Goal: Task Accomplishment & Management: Manage account settings

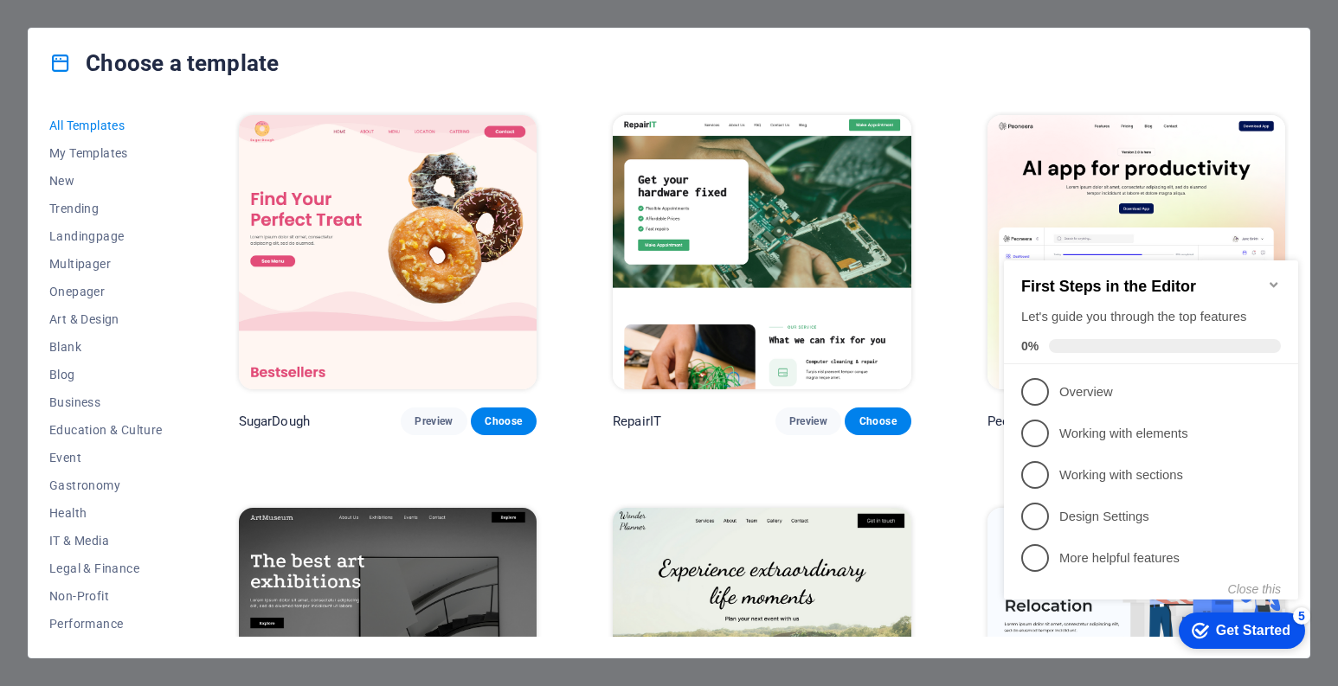
click at [1278, 278] on icon "Minimize checklist" at bounding box center [1274, 285] width 14 height 14
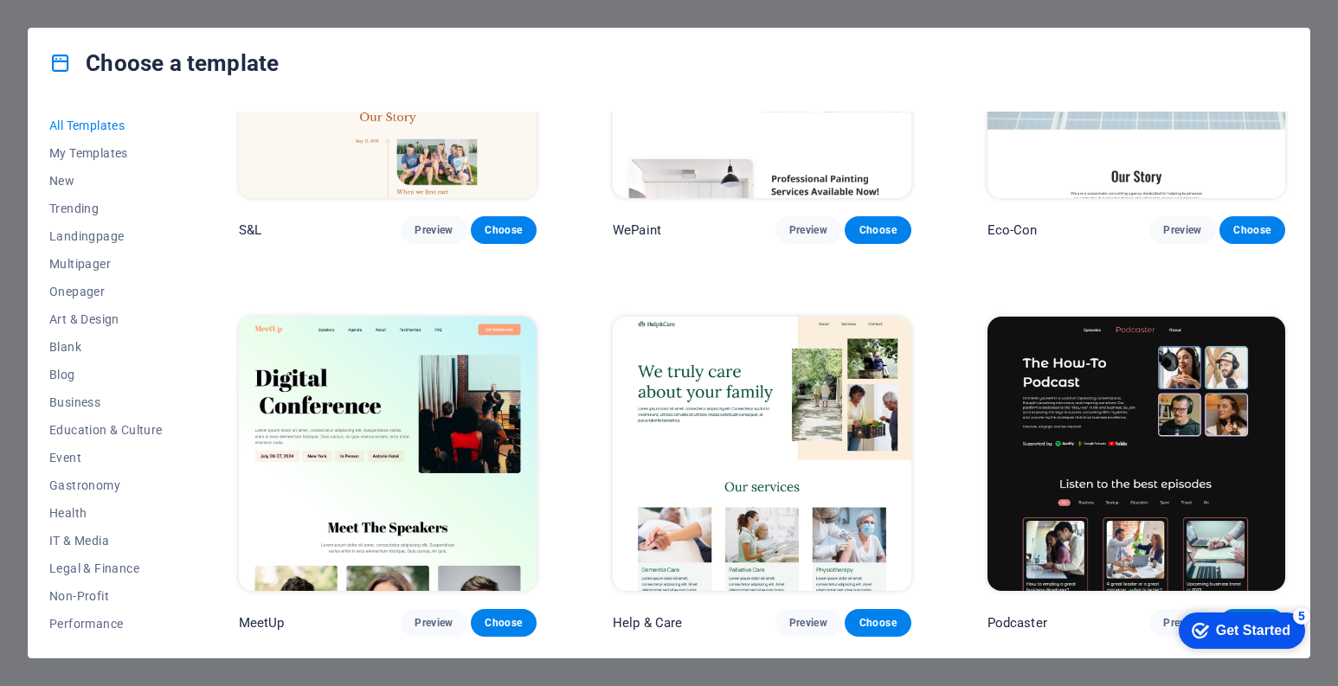
scroll to position [1125, 0]
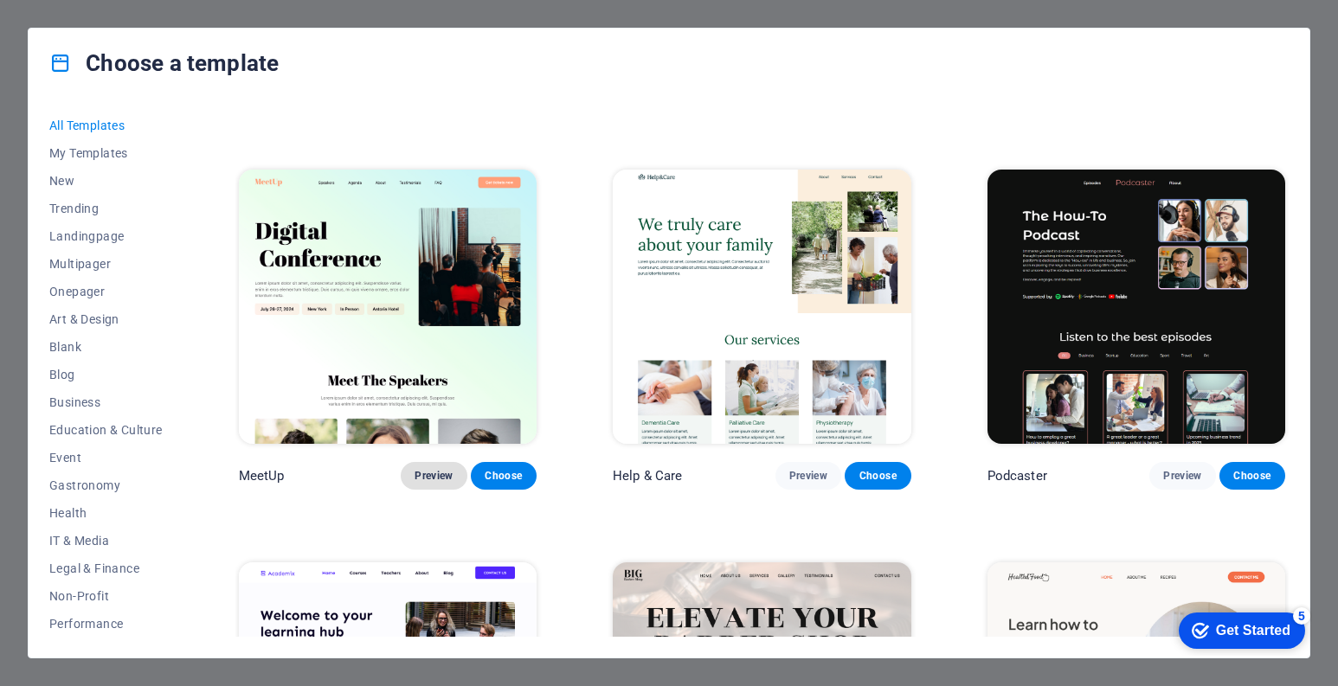
click at [431, 477] on button "Preview" at bounding box center [434, 476] width 66 height 28
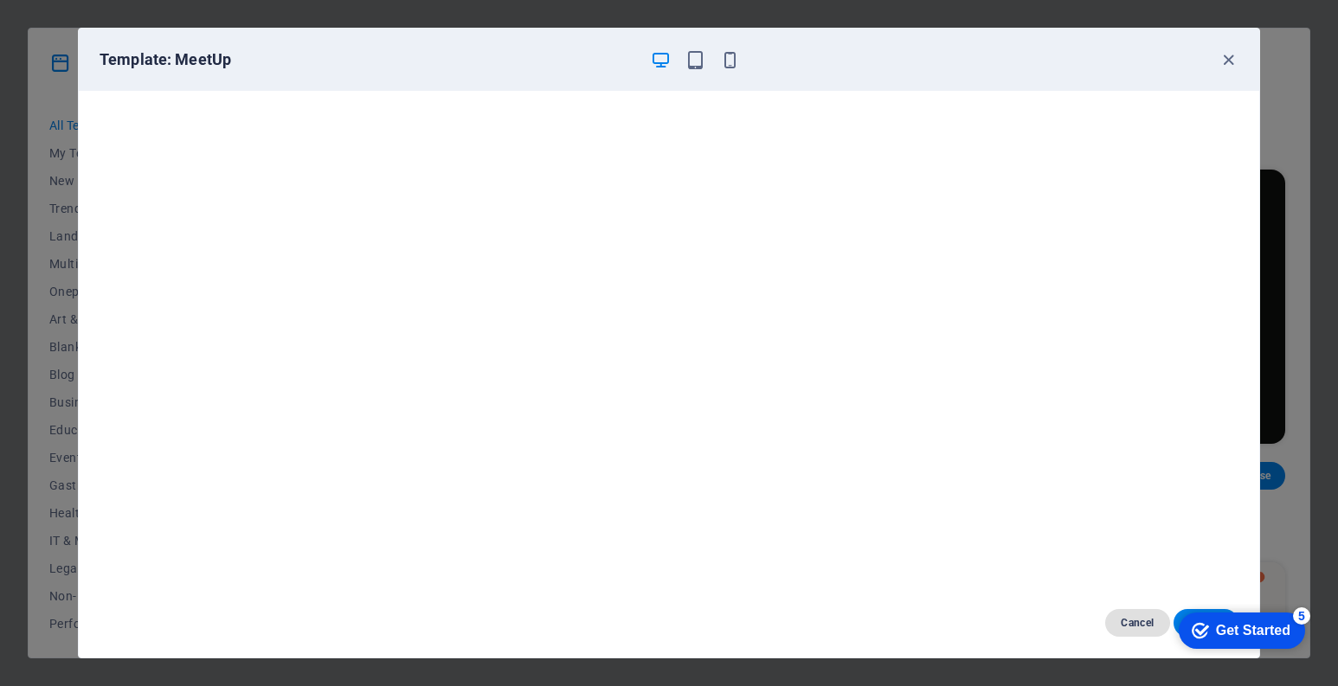
click at [1123, 627] on span "Cancel" at bounding box center [1137, 623] width 37 height 14
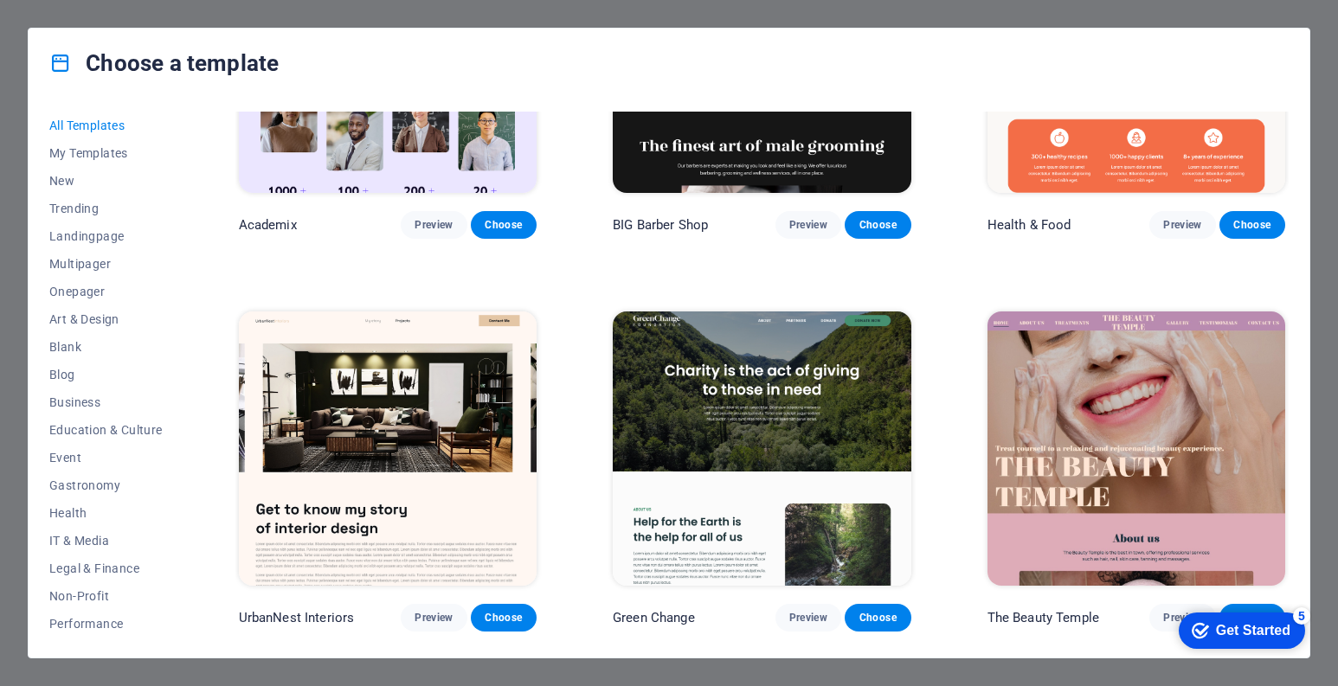
scroll to position [1904, 0]
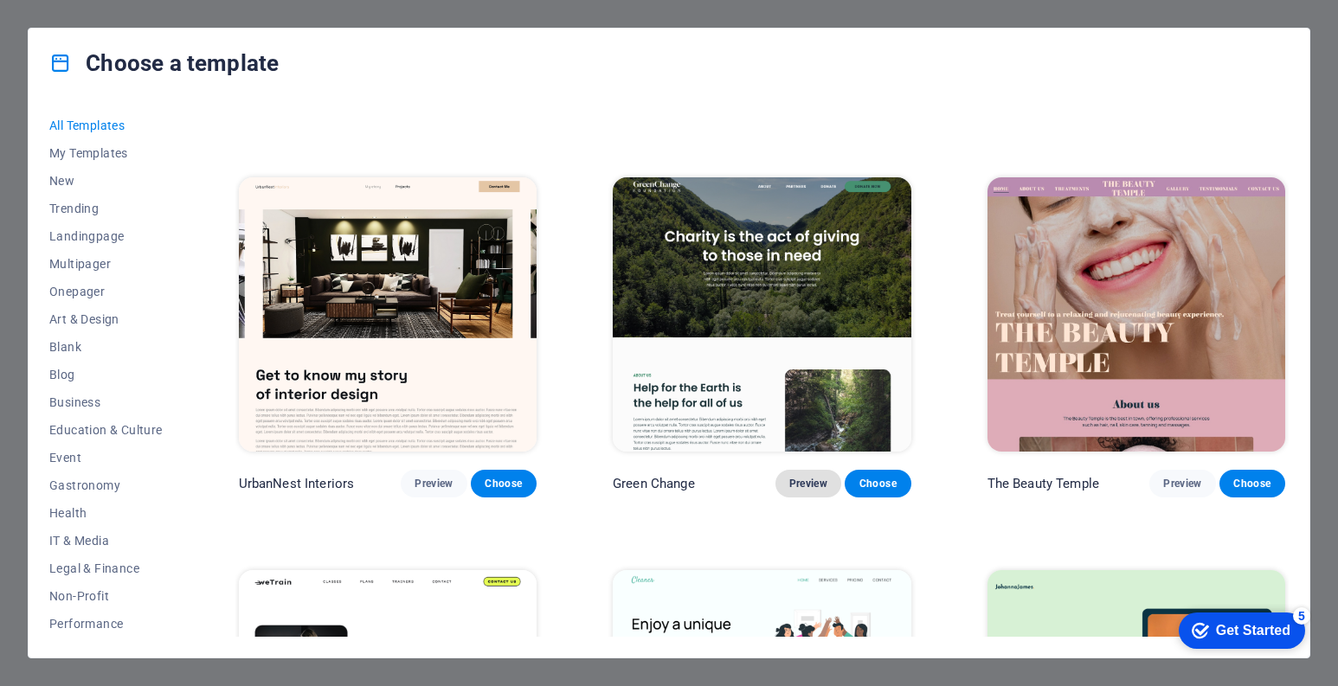
click at [809, 477] on span "Preview" at bounding box center [808, 484] width 38 height 14
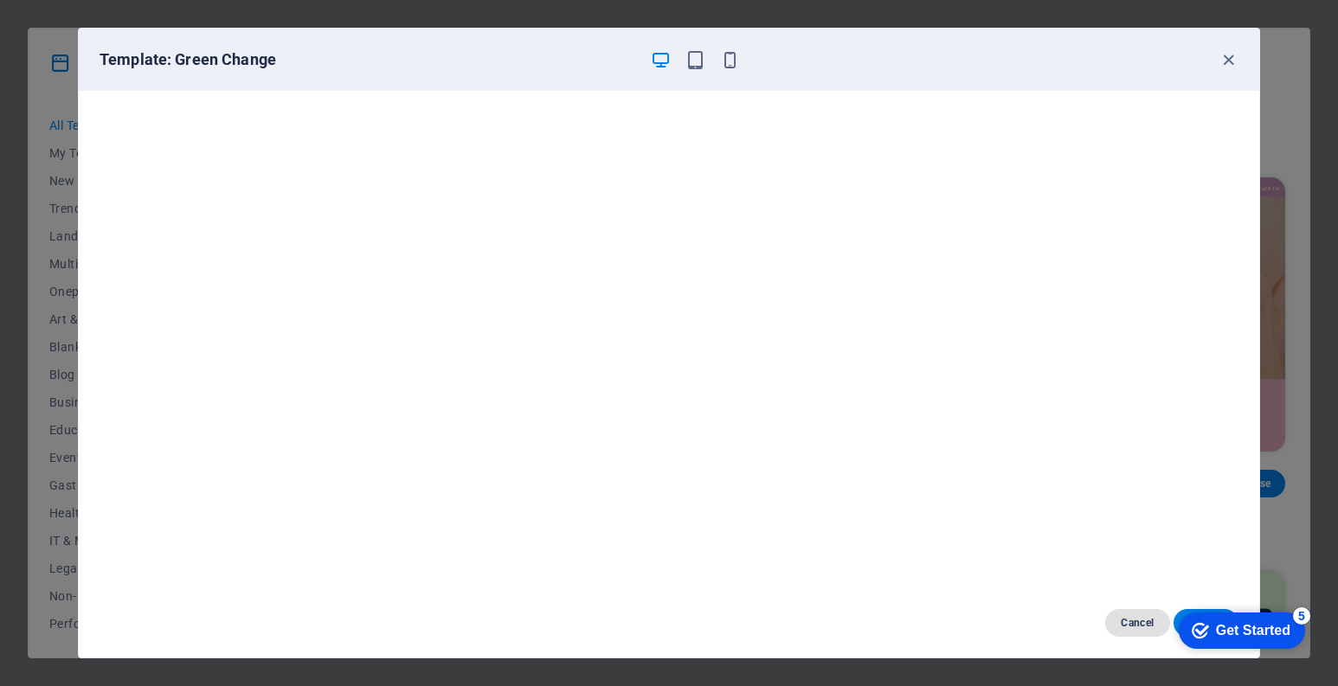
click at [1122, 615] on button "Cancel" at bounding box center [1137, 623] width 65 height 28
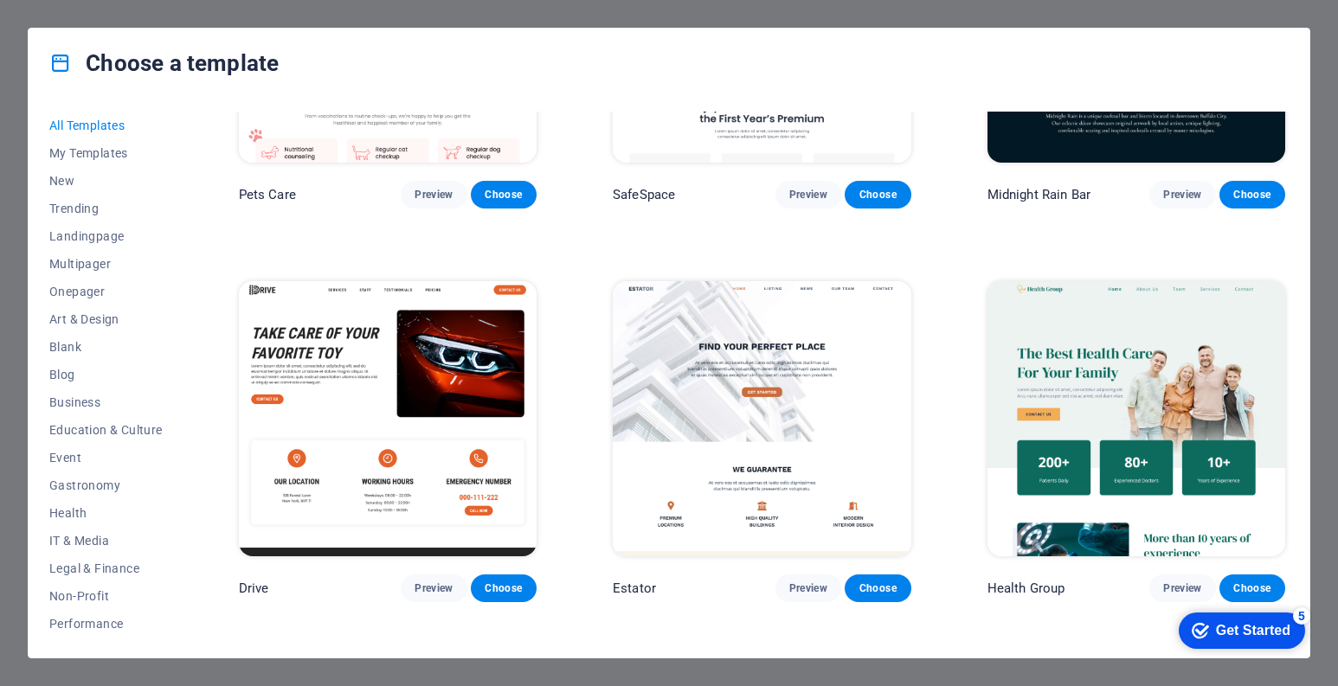
scroll to position [3462, 0]
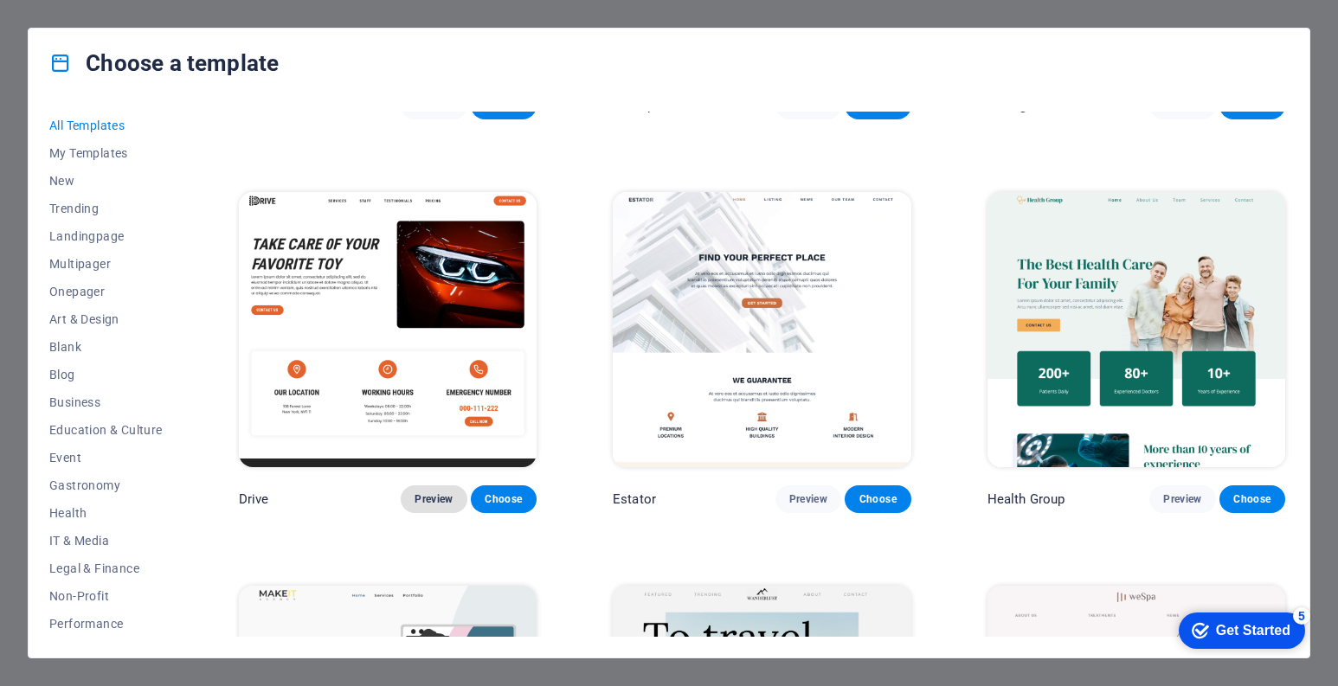
click at [434, 492] on span "Preview" at bounding box center [434, 499] width 38 height 14
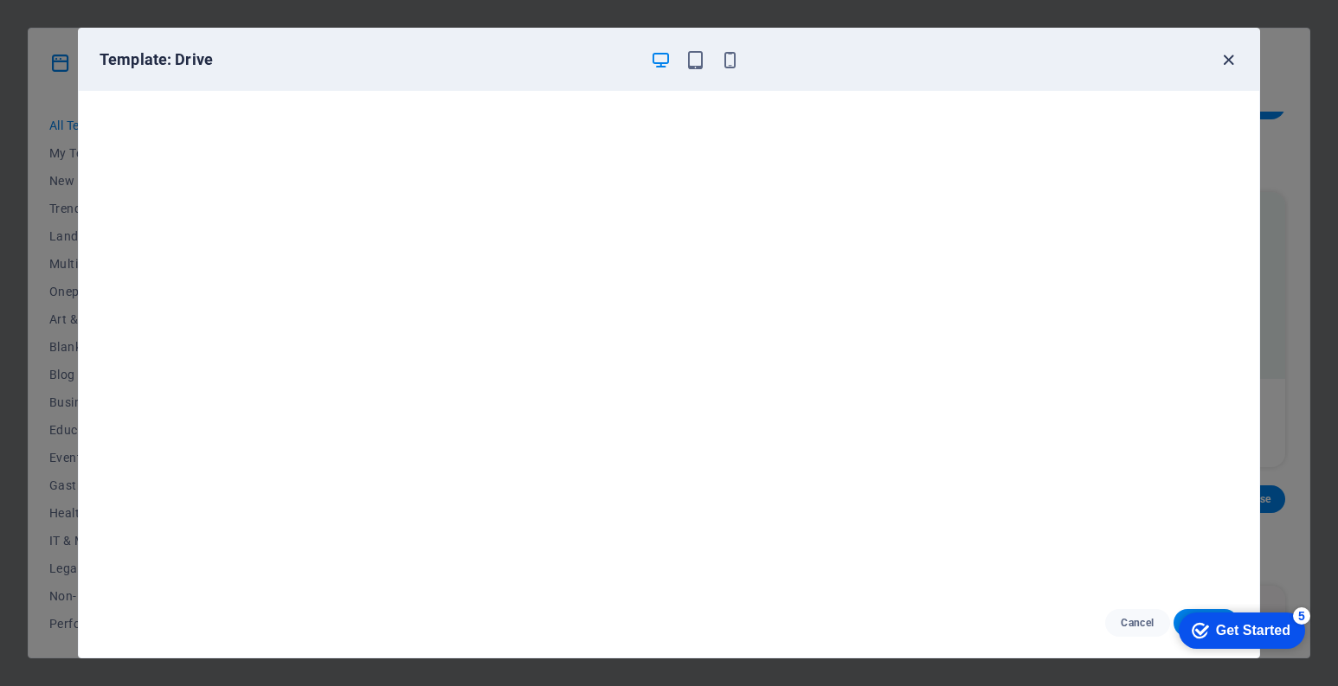
click at [1223, 64] on icon "button" at bounding box center [1228, 60] width 20 height 20
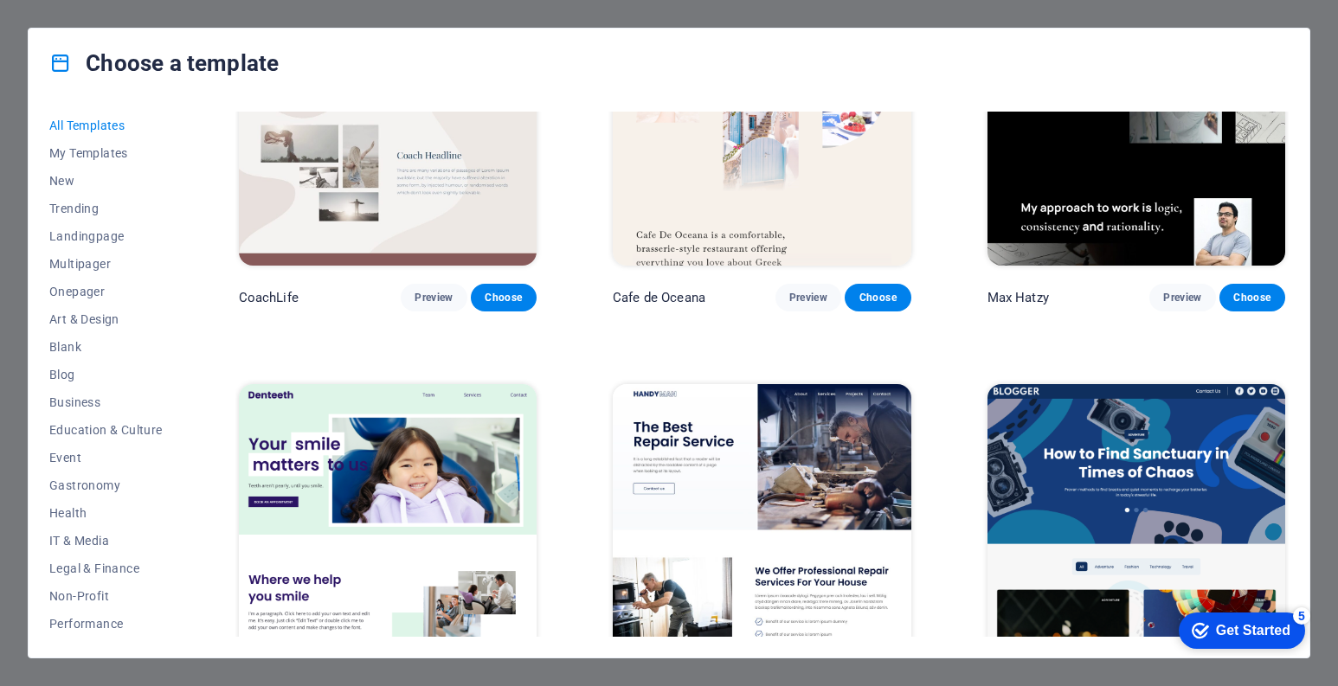
scroll to position [4933, 0]
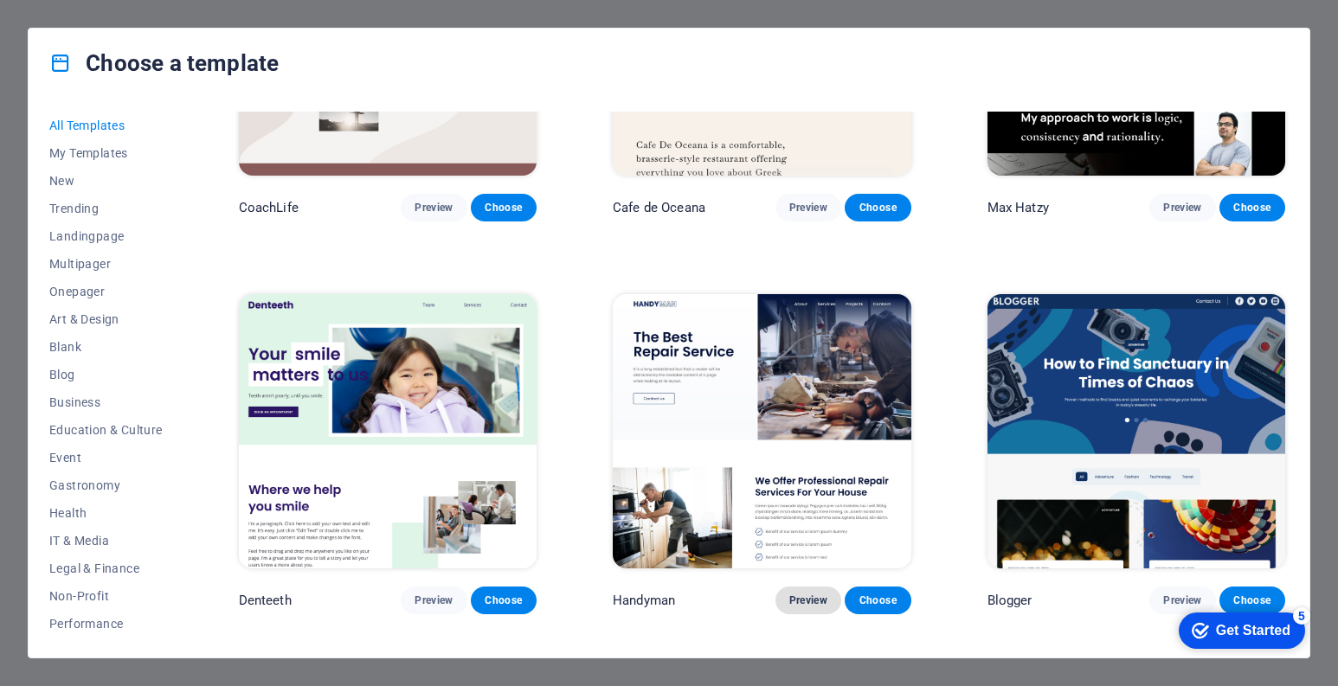
click at [797, 594] on span "Preview" at bounding box center [808, 601] width 38 height 14
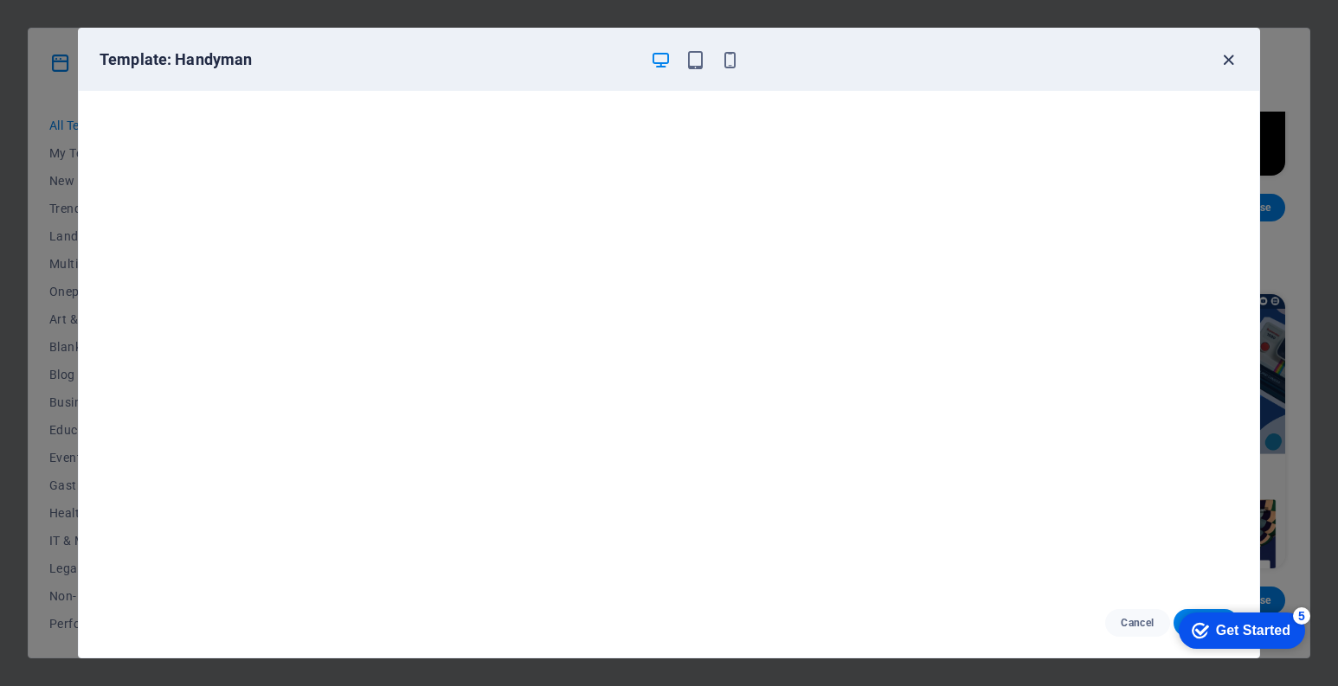
click at [1228, 61] on icon "button" at bounding box center [1228, 60] width 20 height 20
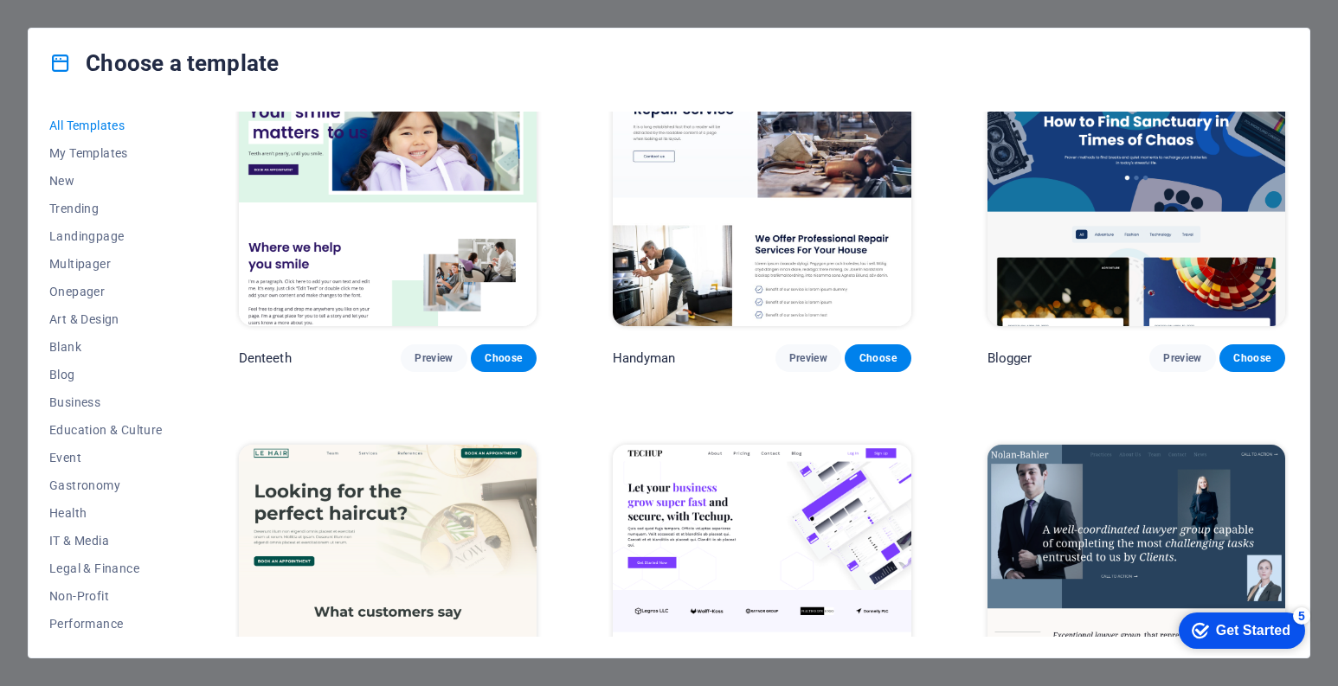
scroll to position [5192, 0]
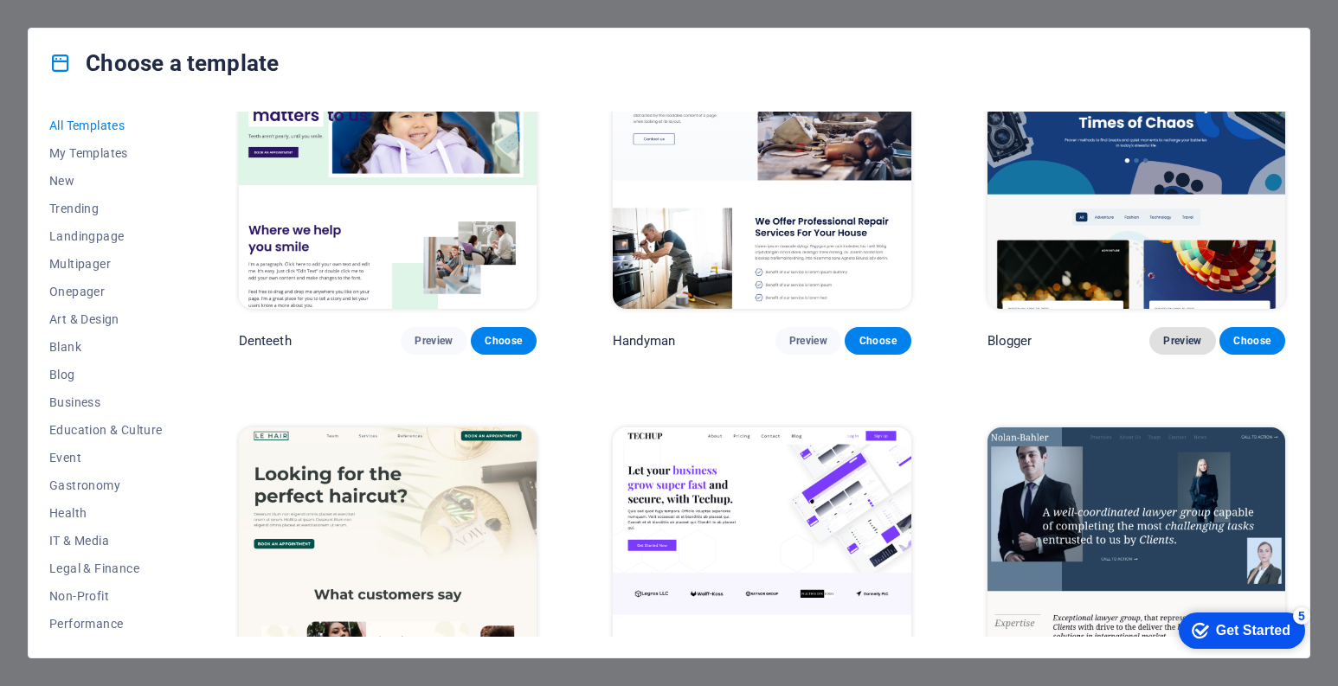
click at [1186, 334] on span "Preview" at bounding box center [1182, 341] width 38 height 14
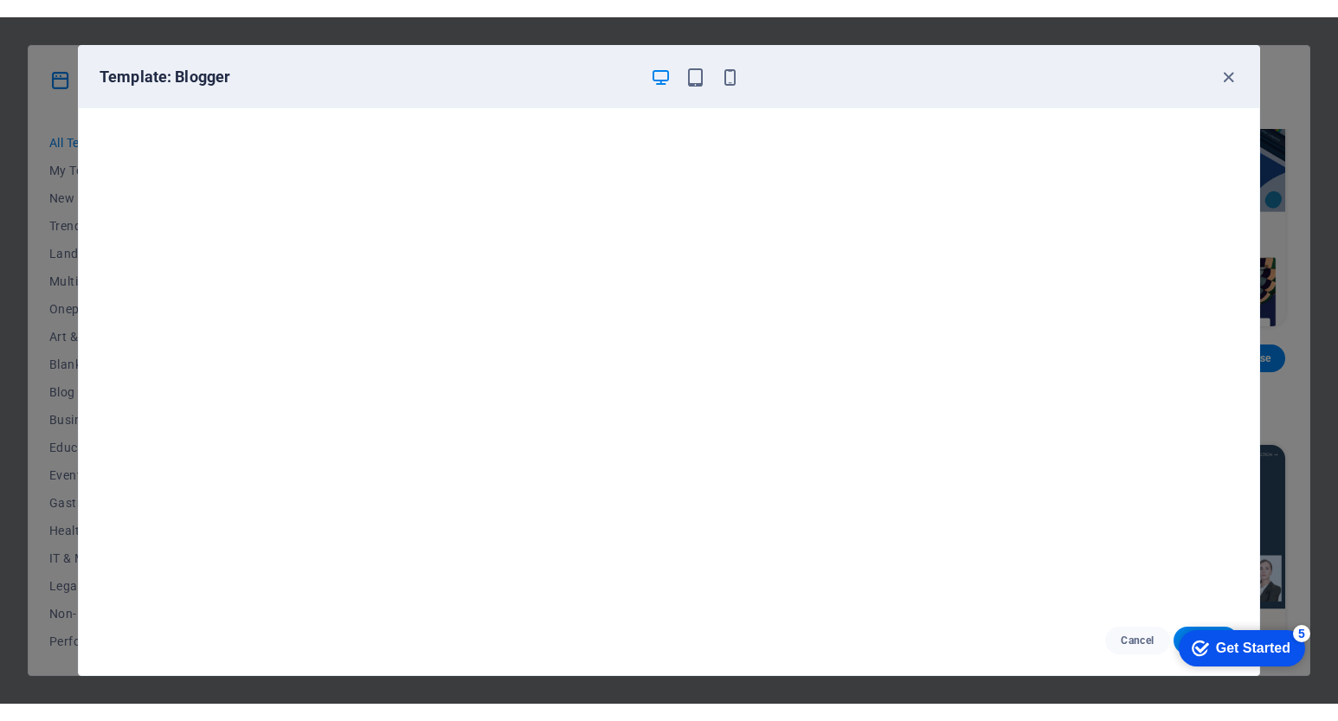
scroll to position [4, 0]
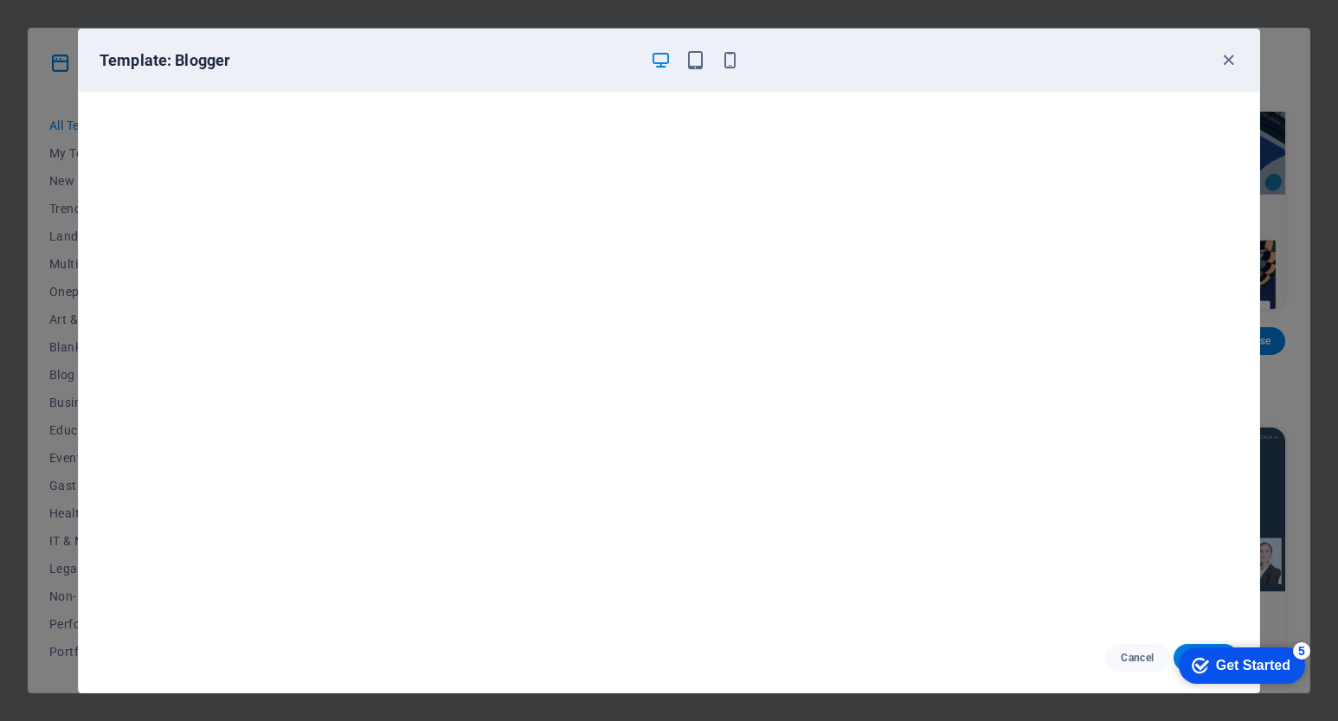
click at [1193, 657] on icon "checkmark" at bounding box center [1200, 665] width 17 height 17
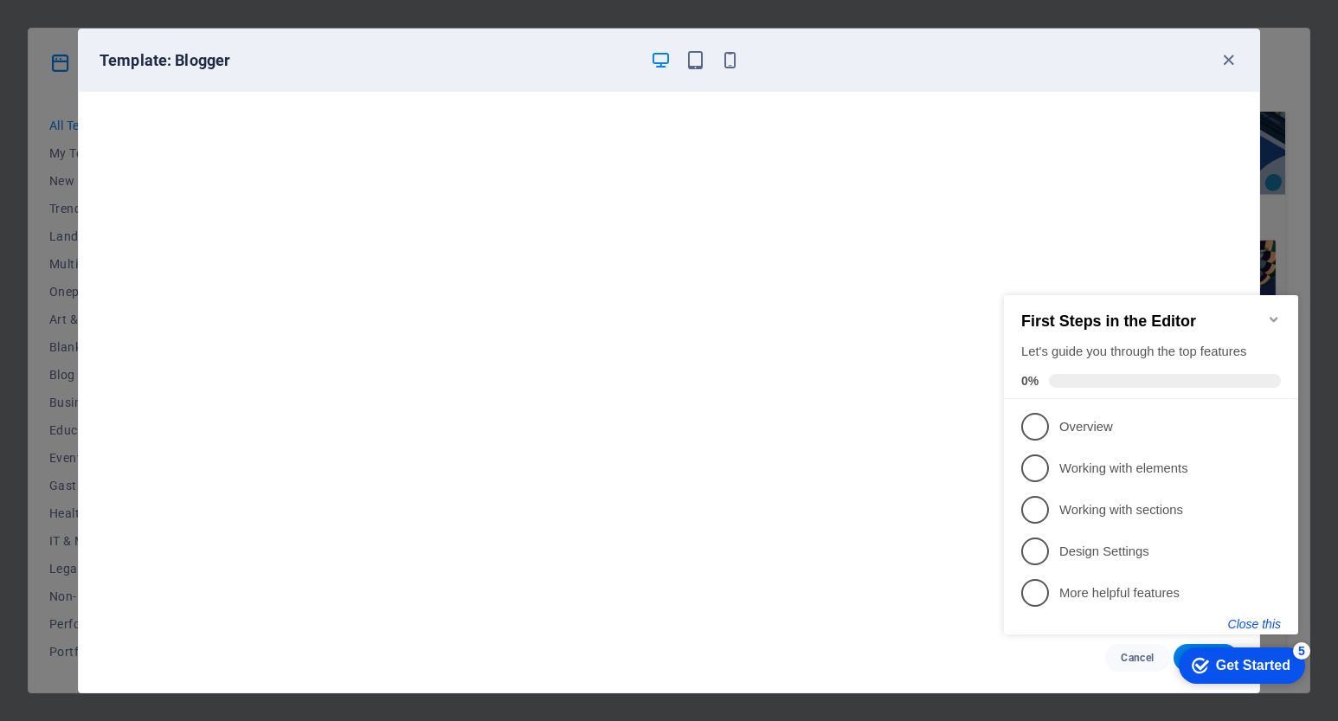
click at [1263, 622] on button "Close this" at bounding box center [1254, 624] width 53 height 14
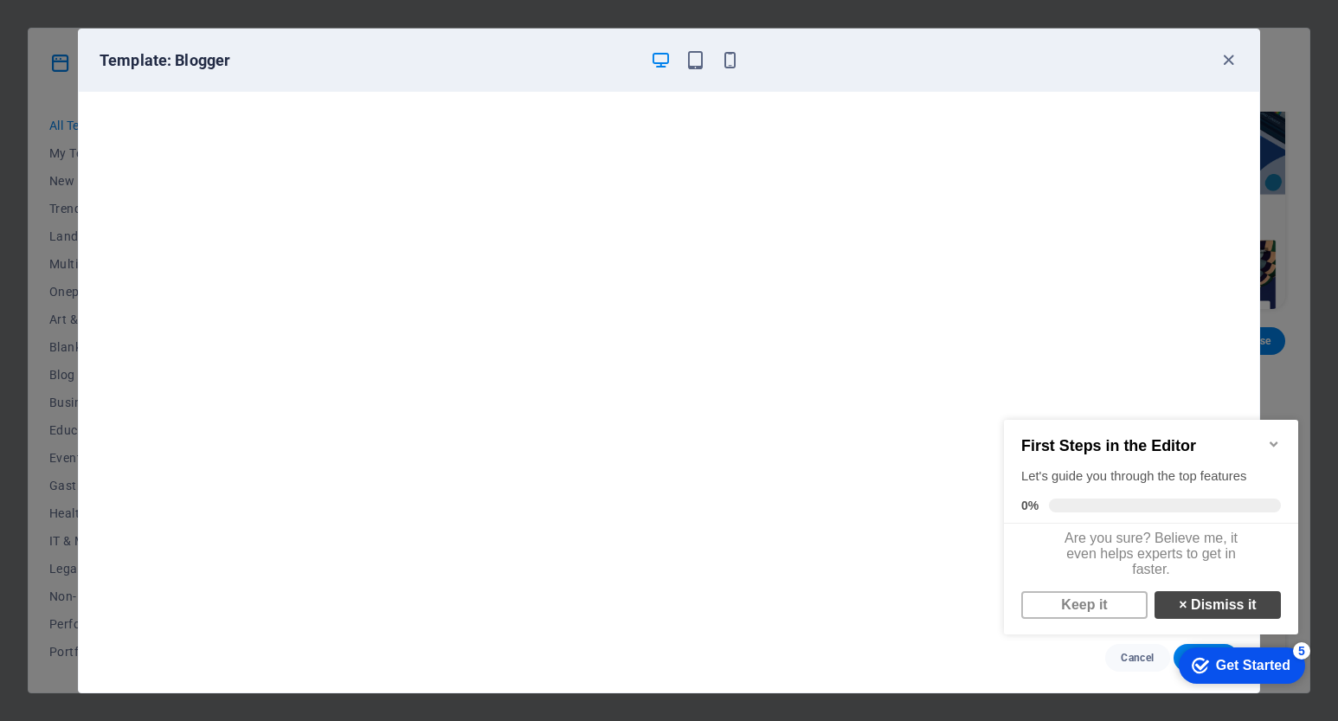
click at [1201, 615] on link "× Dismiss it" at bounding box center [1217, 605] width 126 height 28
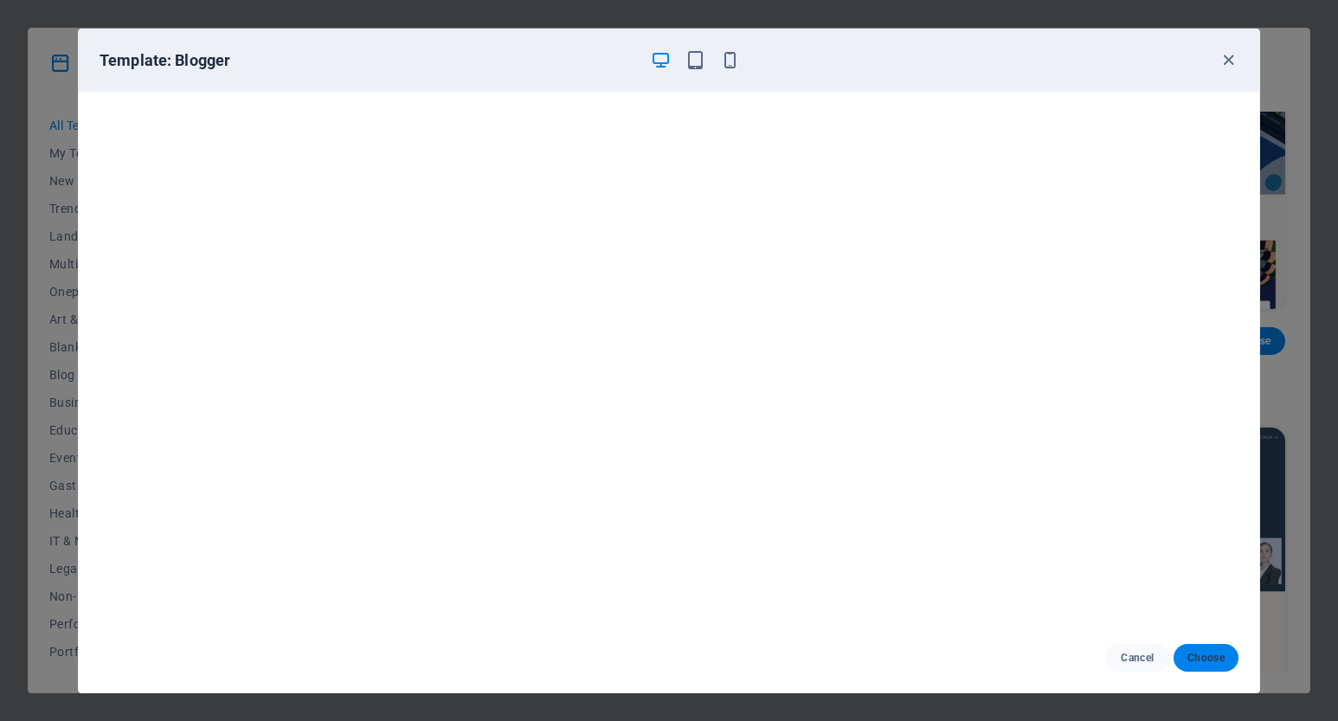
click at [1200, 655] on span "Choose" at bounding box center [1205, 658] width 37 height 14
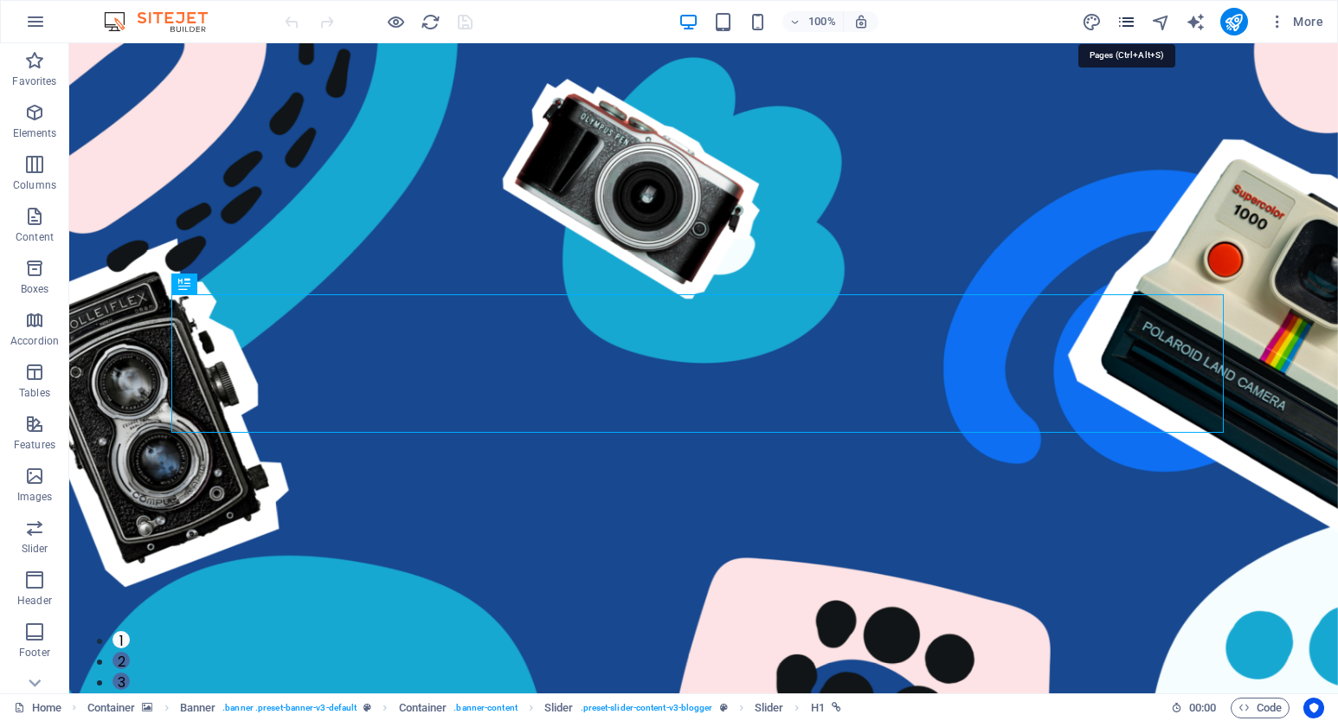
click at [1132, 21] on icon "pages" at bounding box center [1126, 22] width 20 height 20
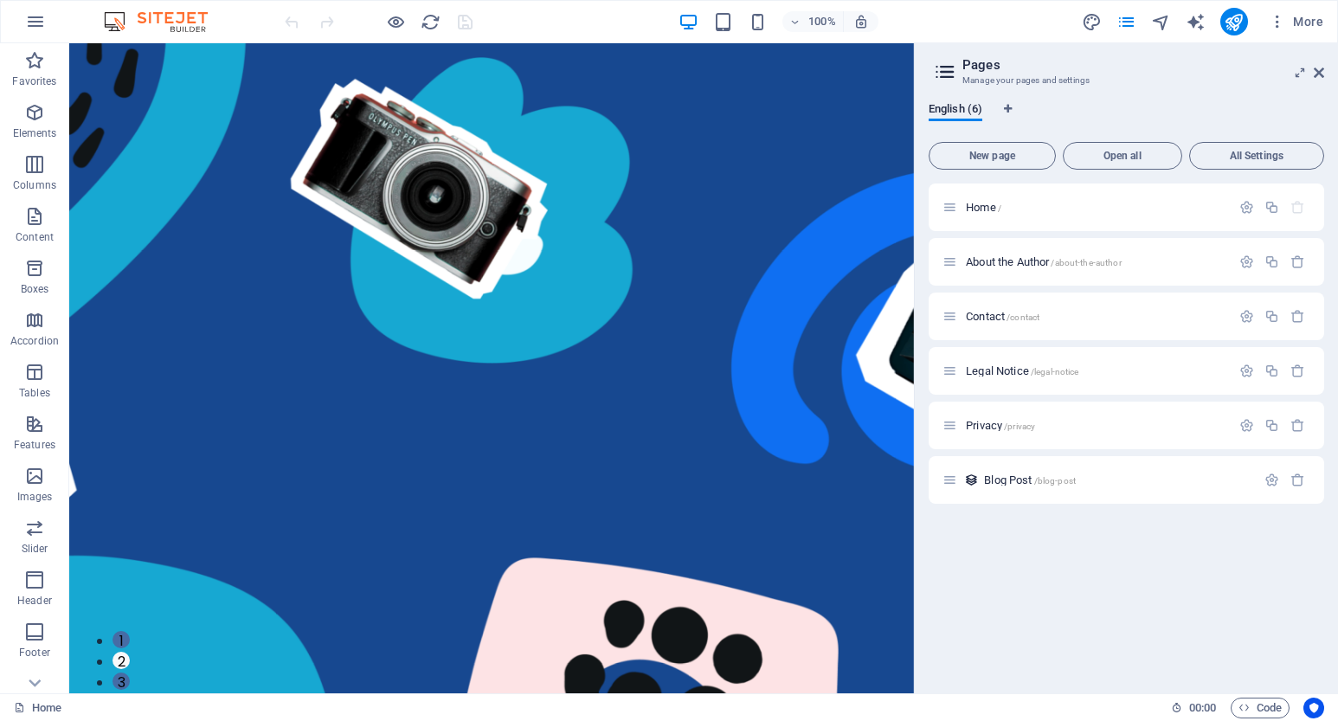
drag, startPoint x: 1318, startPoint y: 69, endPoint x: 1195, endPoint y: 167, distance: 157.0
click at [1318, 69] on icon at bounding box center [1319, 73] width 10 height 14
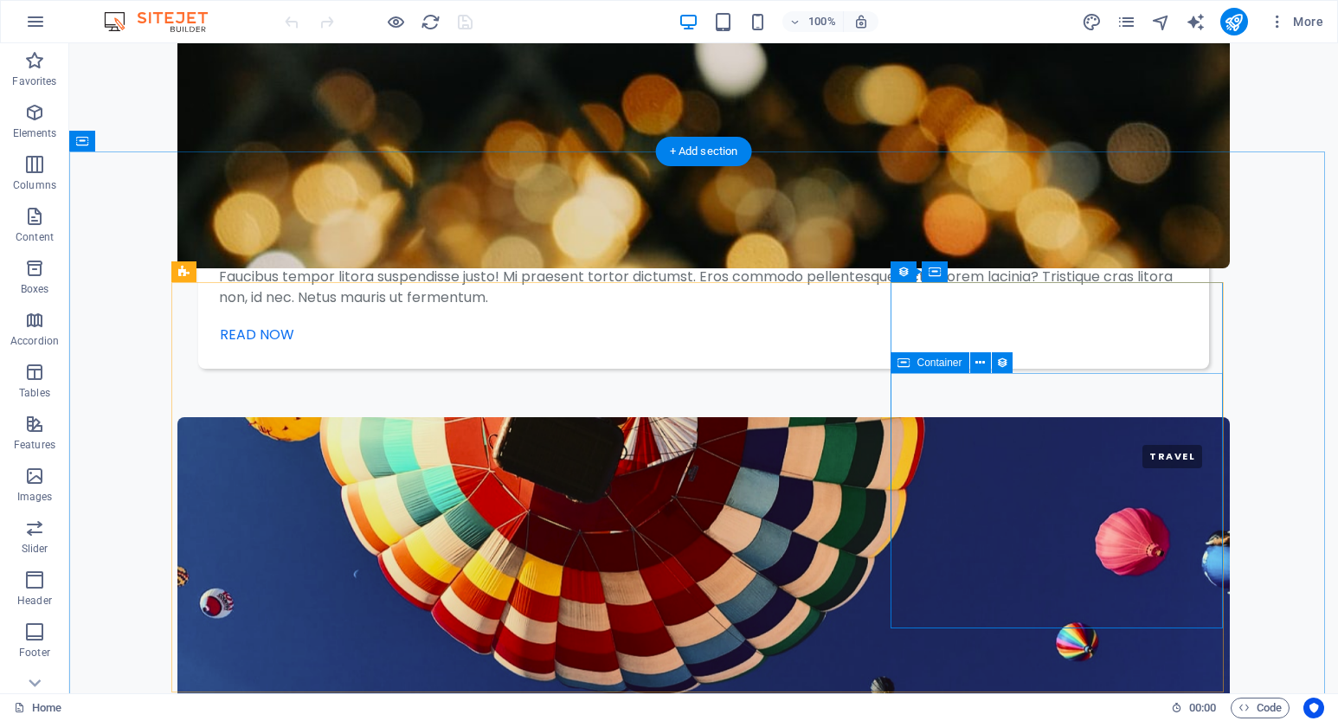
scroll to position [3320, 0]
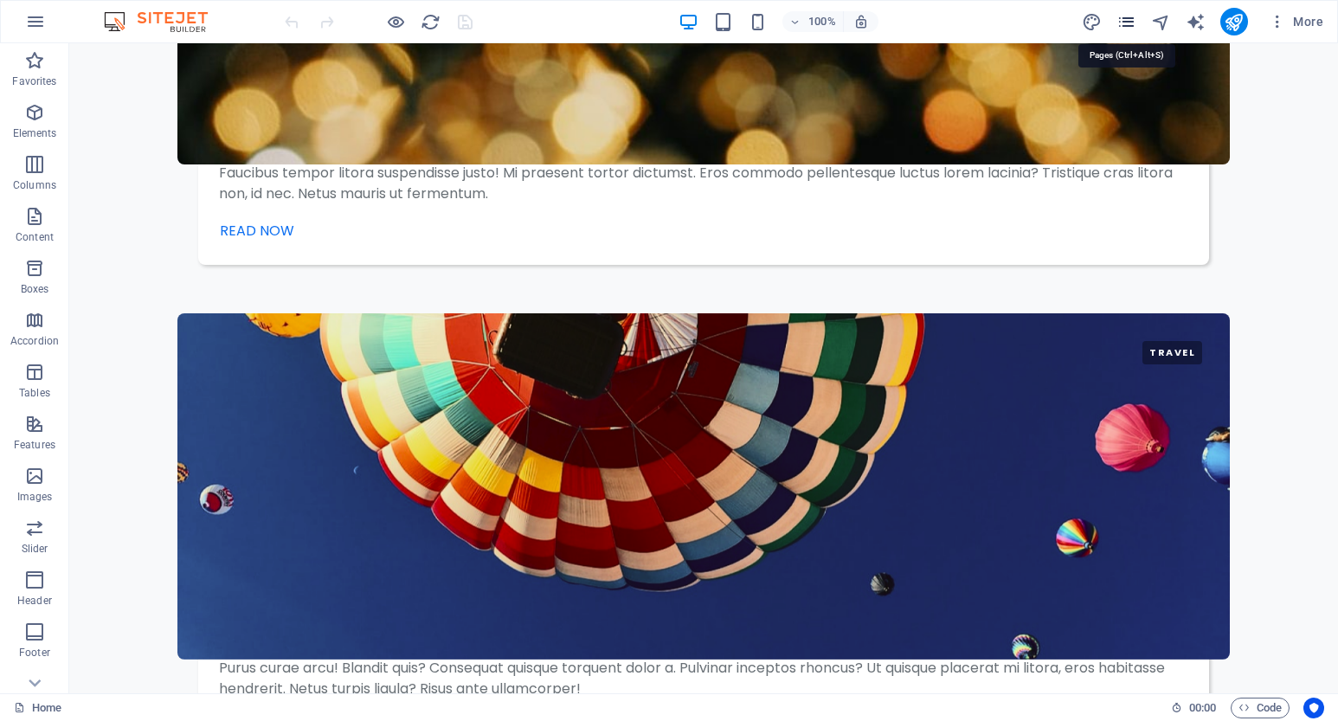
click at [1131, 23] on icon "pages" at bounding box center [1126, 22] width 20 height 20
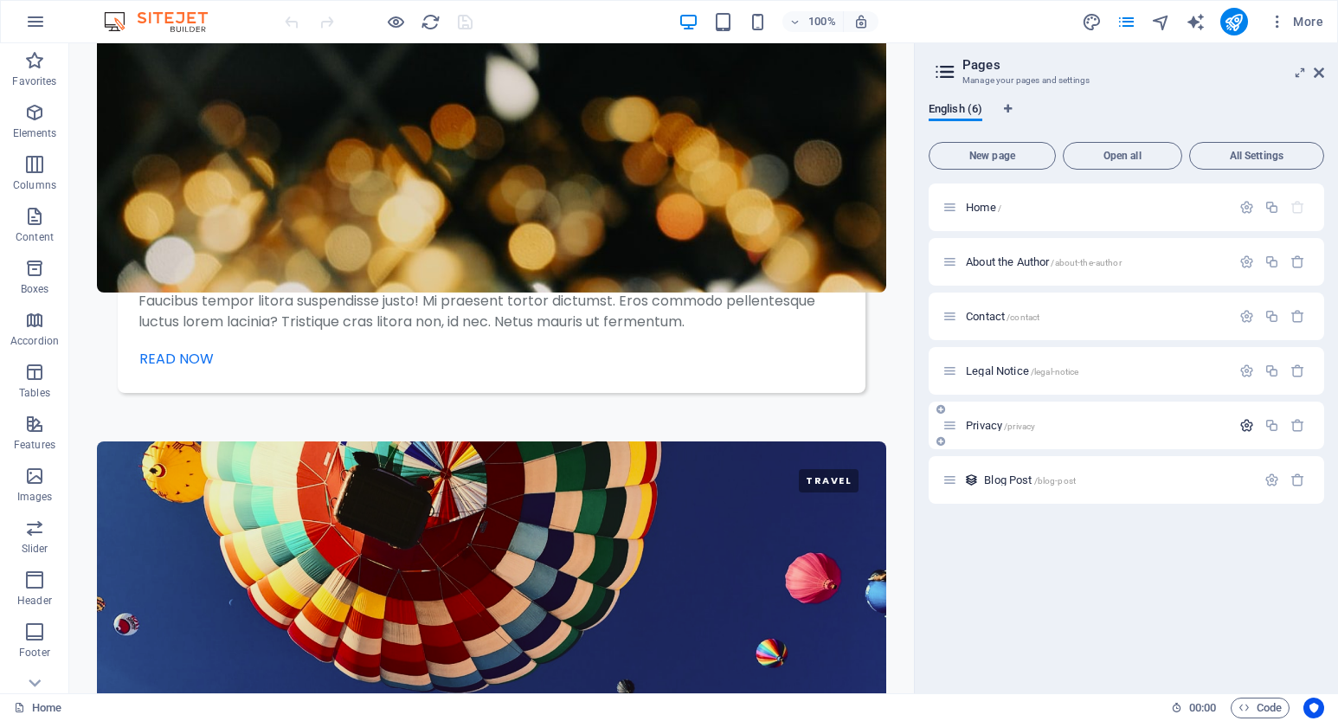
click at [1253, 428] on icon "button" at bounding box center [1246, 425] width 15 height 15
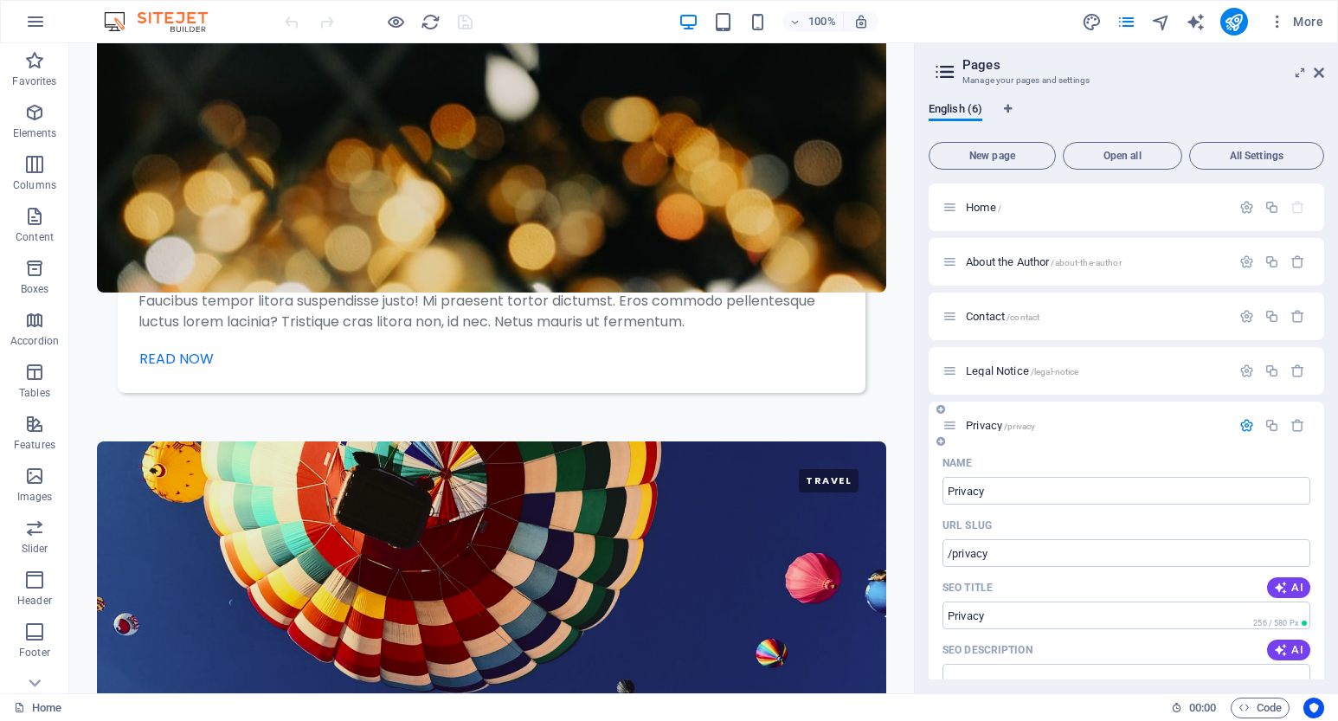
click at [1005, 426] on span "/privacy" at bounding box center [1019, 426] width 31 height 10
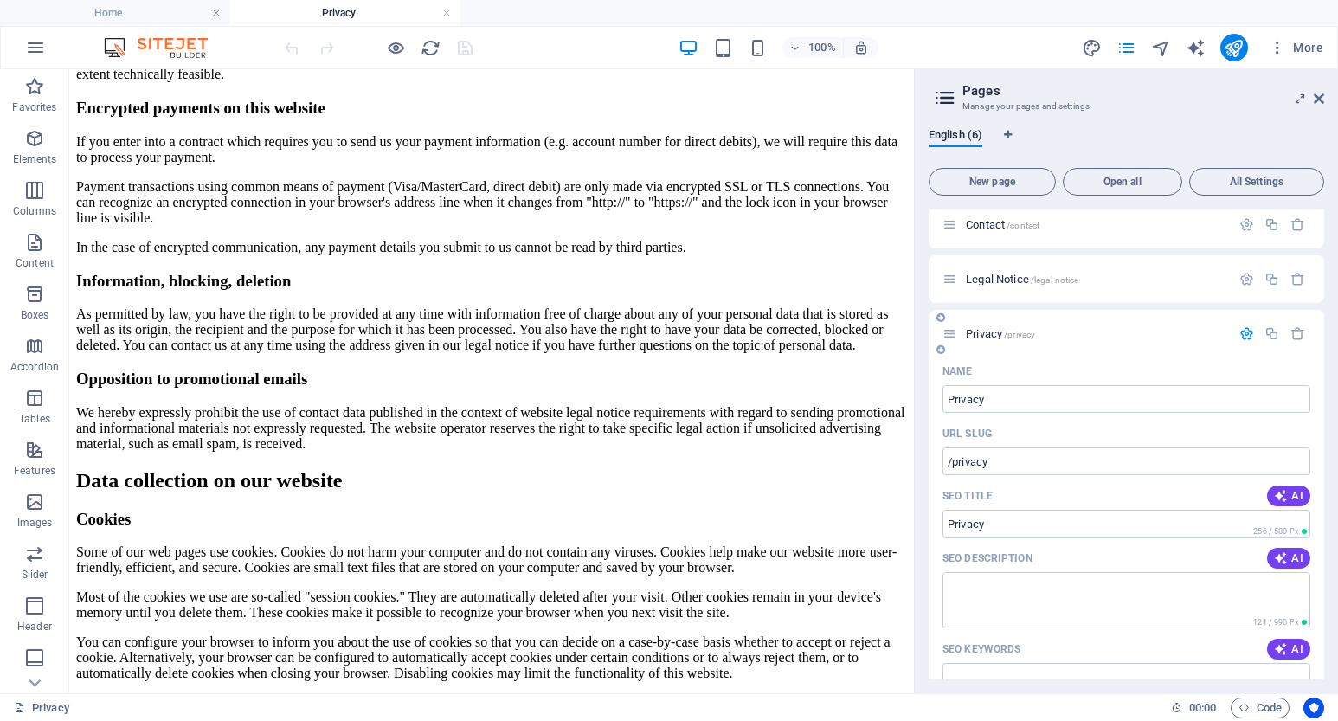
scroll to position [260, 0]
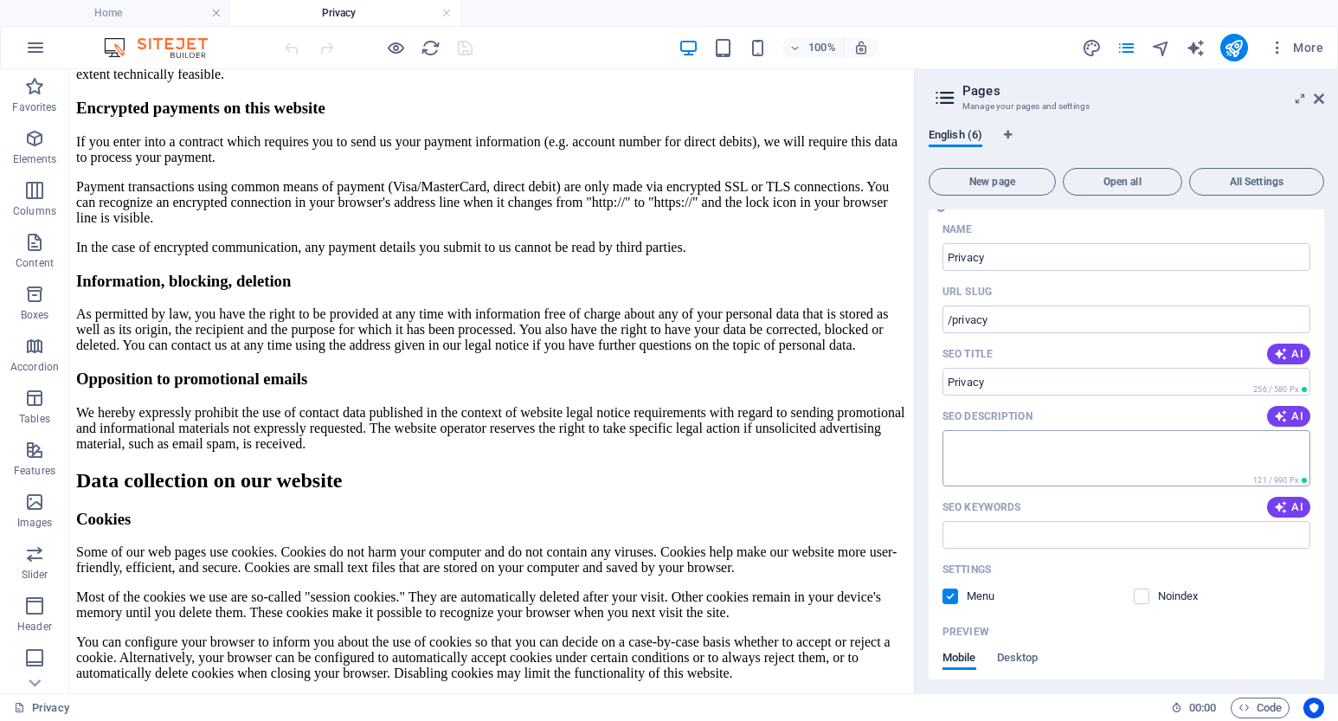
click at [1212, 460] on textarea "SEO Description" at bounding box center [1126, 458] width 368 height 56
drag, startPoint x: 1101, startPoint y: 454, endPoint x: 901, endPoint y: 381, distance: 213.0
paste input "DIGIBET4D Login Toto Online Dan Bandar Togel Terbesar"
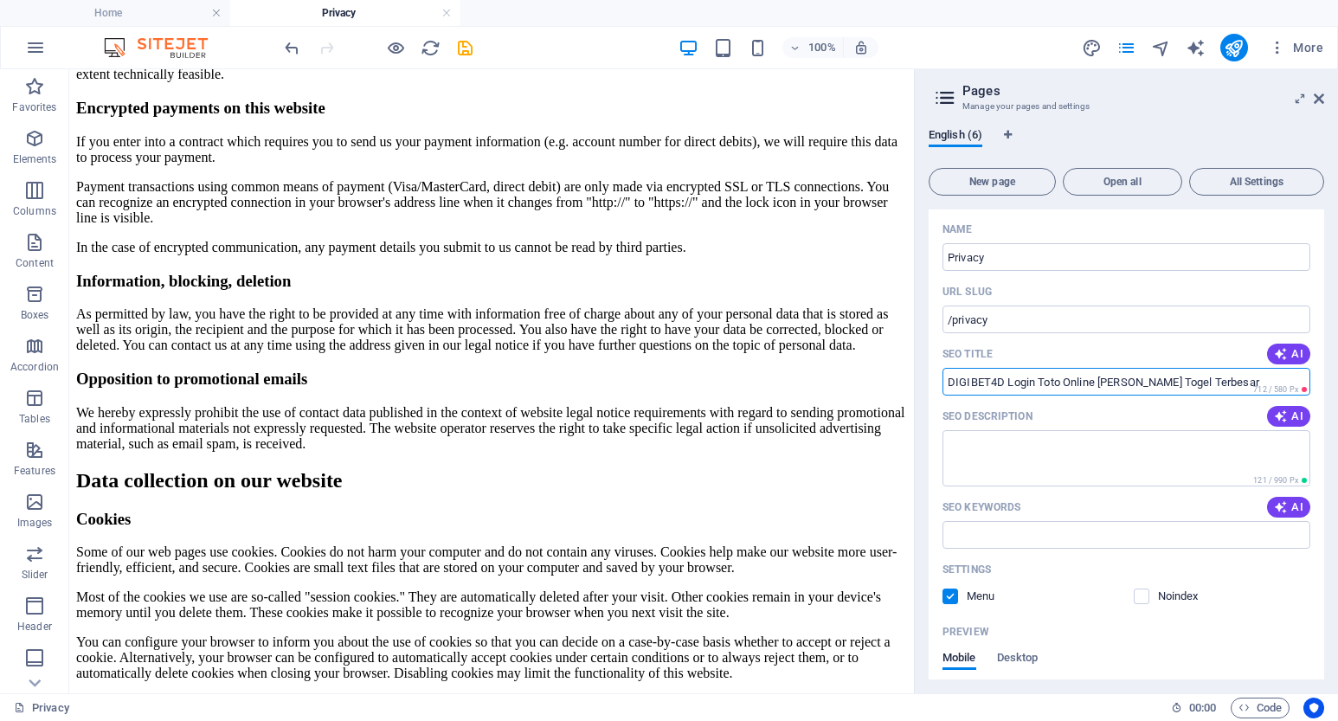
type input "DIGIBET4D Login Toto Online Dan Bandar Togel Terbesar"
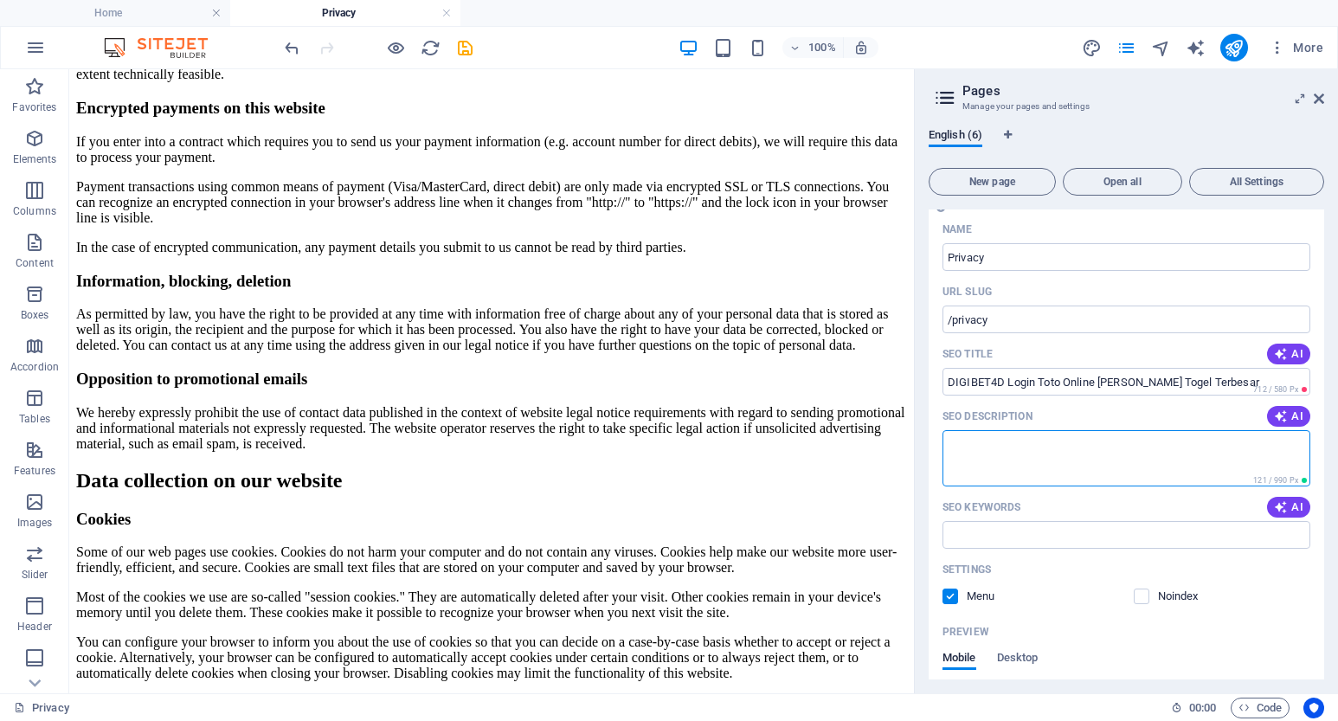
click at [1107, 458] on textarea "SEO Description" at bounding box center [1126, 458] width 368 height 56
paste textarea "DIGIBET4D adalah platform login toto online terpercaya yang menghadirkan pengal…"
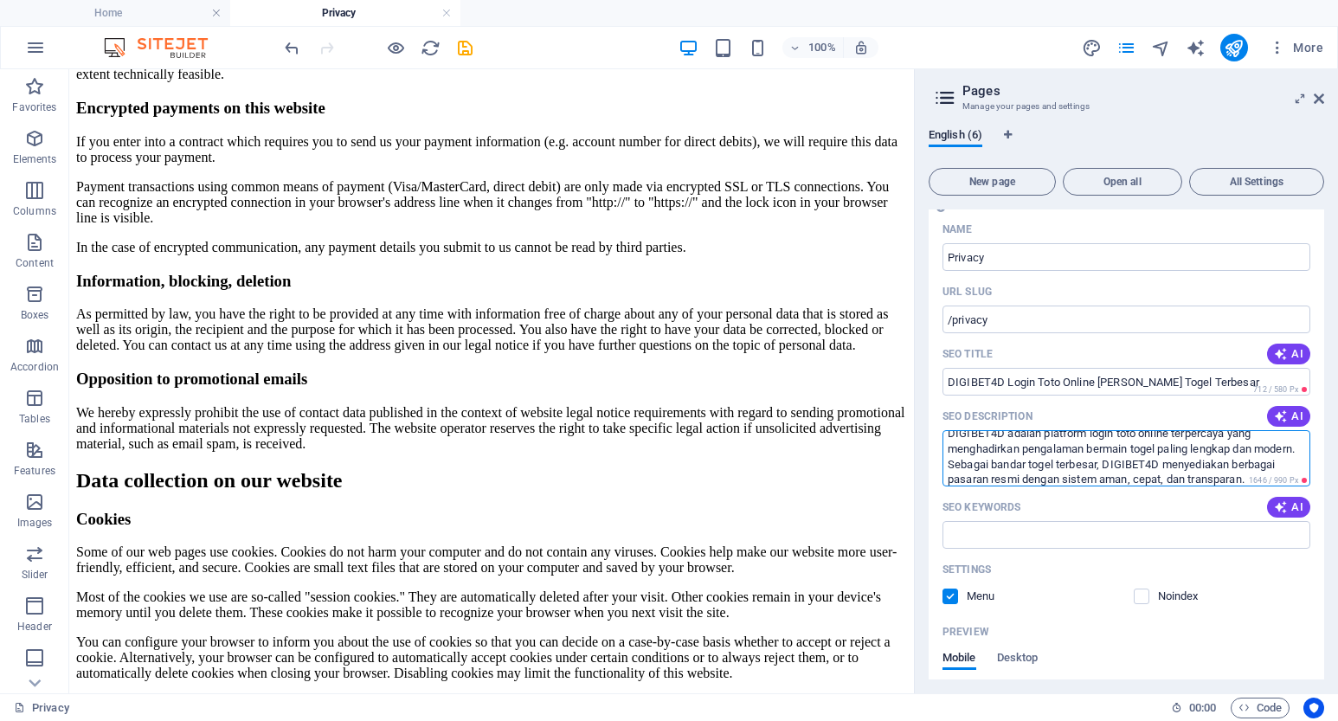
scroll to position [0, 0]
type textarea "DIGIBET4D adalah platform login toto online terpercaya yang menghadirkan pengal…"
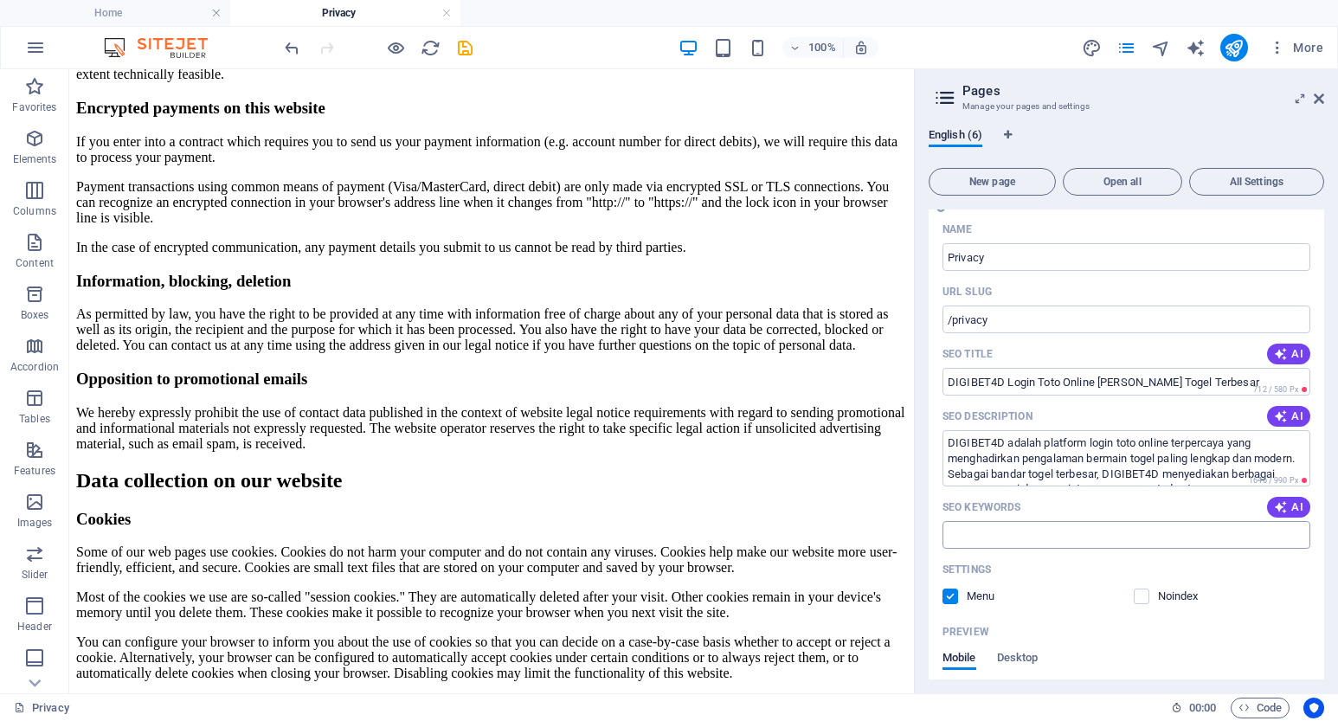
click at [1001, 547] on input "SEO Keywords" at bounding box center [1126, 535] width 368 height 28
click at [1010, 538] on input "SEO Keywords" at bounding box center [1126, 535] width 368 height 28
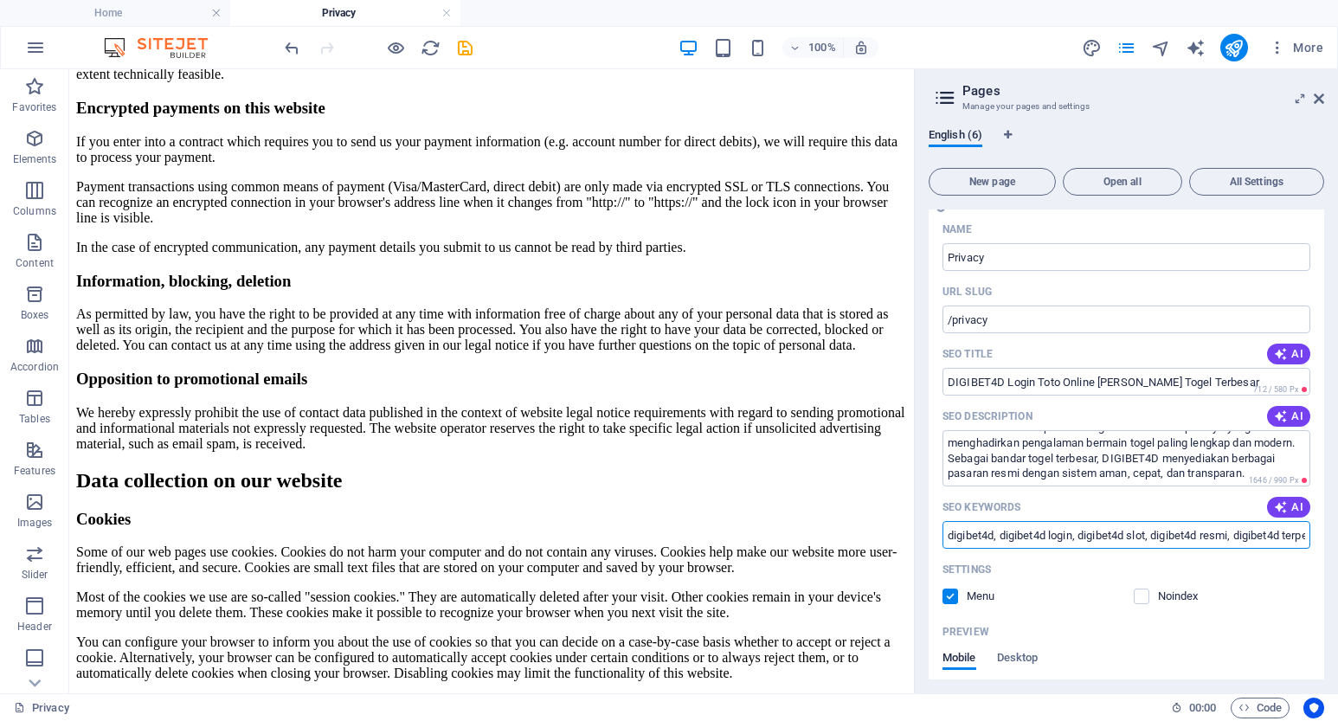
click at [1233, 542] on input "digibet4d, digibet4d login, digibet4d slot, digibet4d resmi, digibet4d terperca…" at bounding box center [1126, 535] width 368 height 28
drag, startPoint x: 955, startPoint y: 537, endPoint x: 1410, endPoint y: 531, distance: 454.4
click at [1337, 531] on html "itc-batambang.asia Home Privacy Favorites Elements Columns Content Boxes Accord…" at bounding box center [669, 360] width 1338 height 721
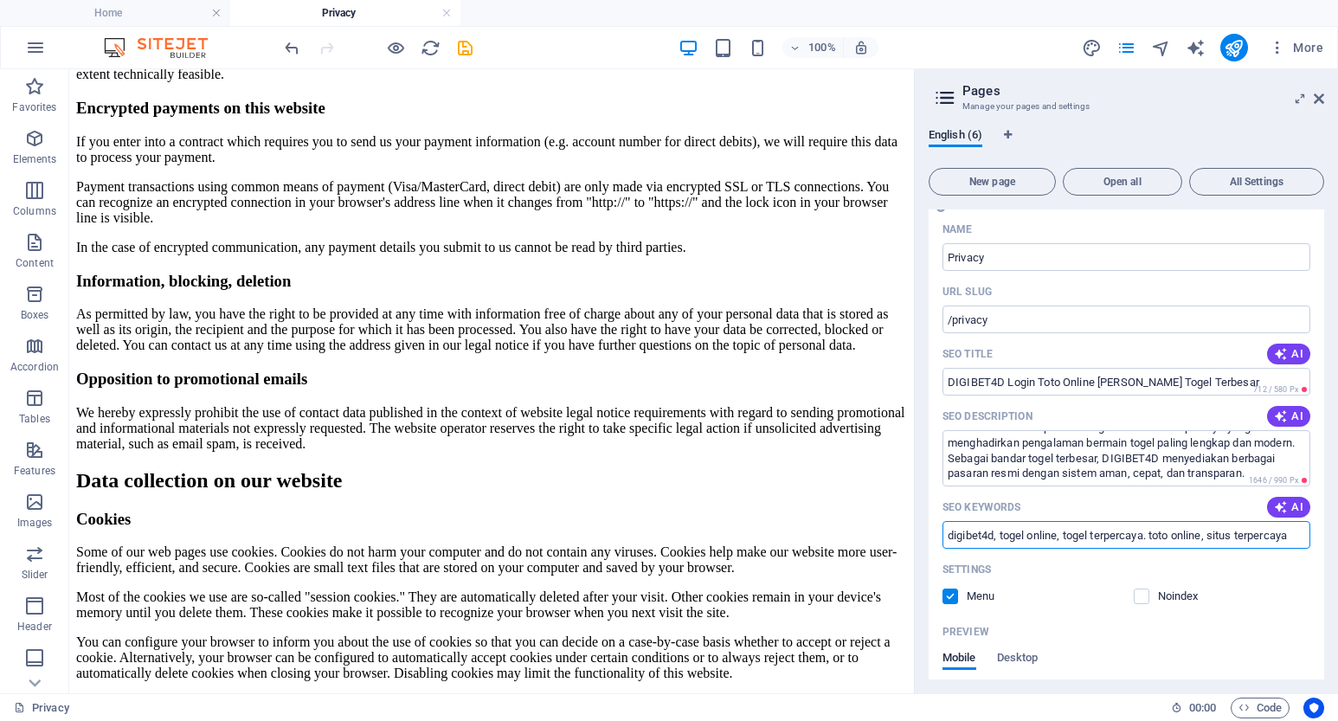
type input "digibet4d, togel online, togel terpercaya. toto online, situs terpercaya"
click at [1260, 583] on div "Settings" at bounding box center [1126, 570] width 368 height 28
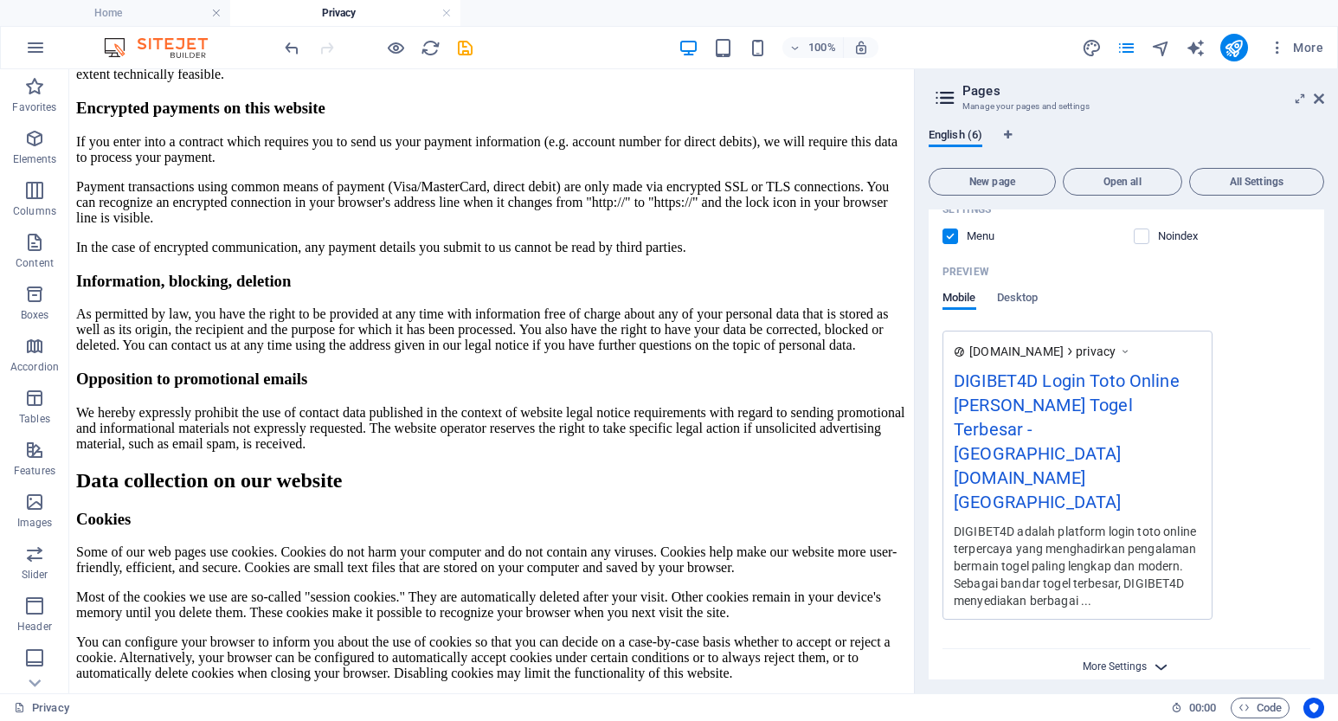
click at [1134, 660] on span "More Settings" at bounding box center [1115, 666] width 64 height 12
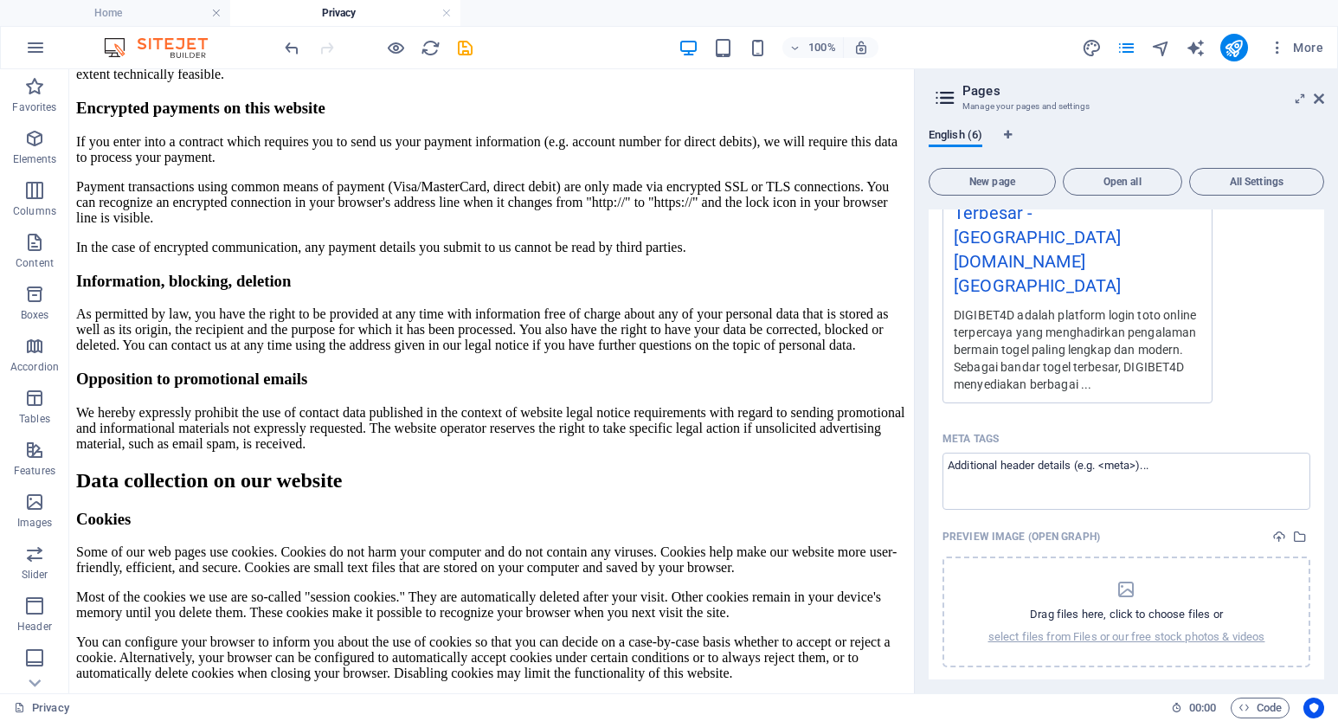
scroll to position [869, 0]
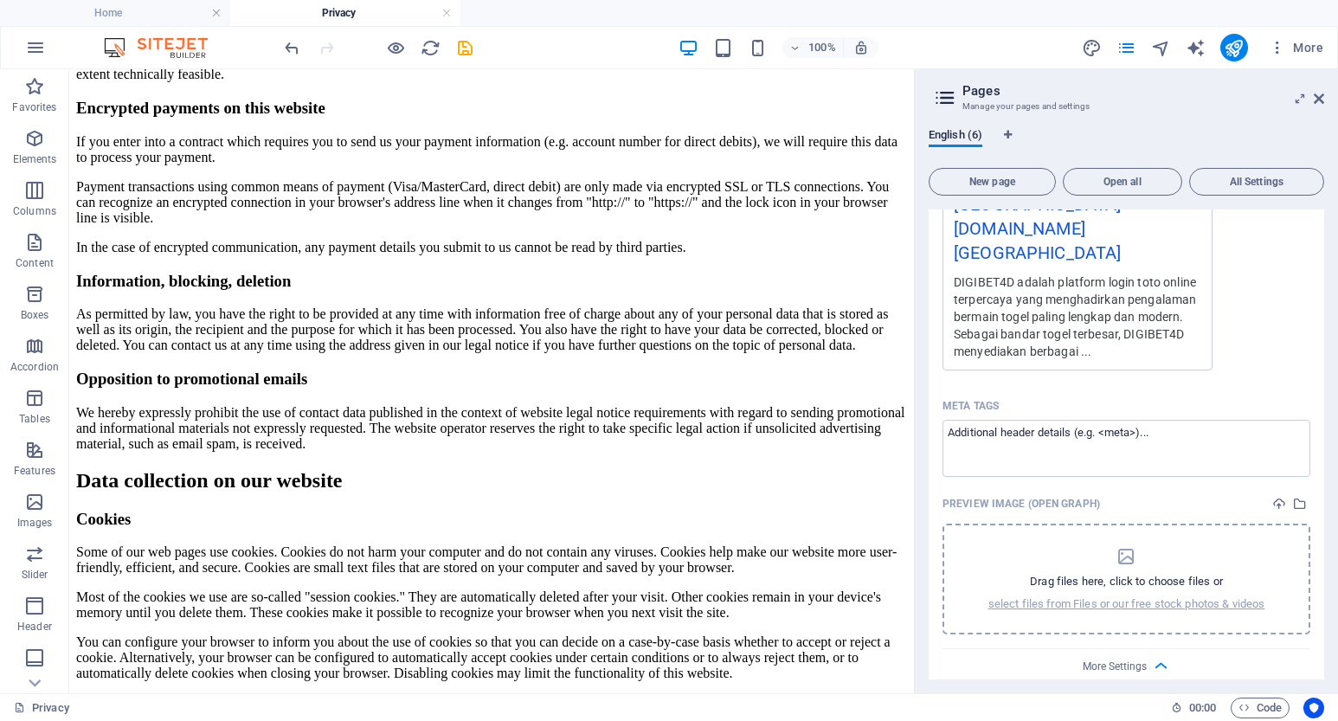
click at [1119, 546] on icon "dropzone" at bounding box center [1125, 556] width 21 height 21
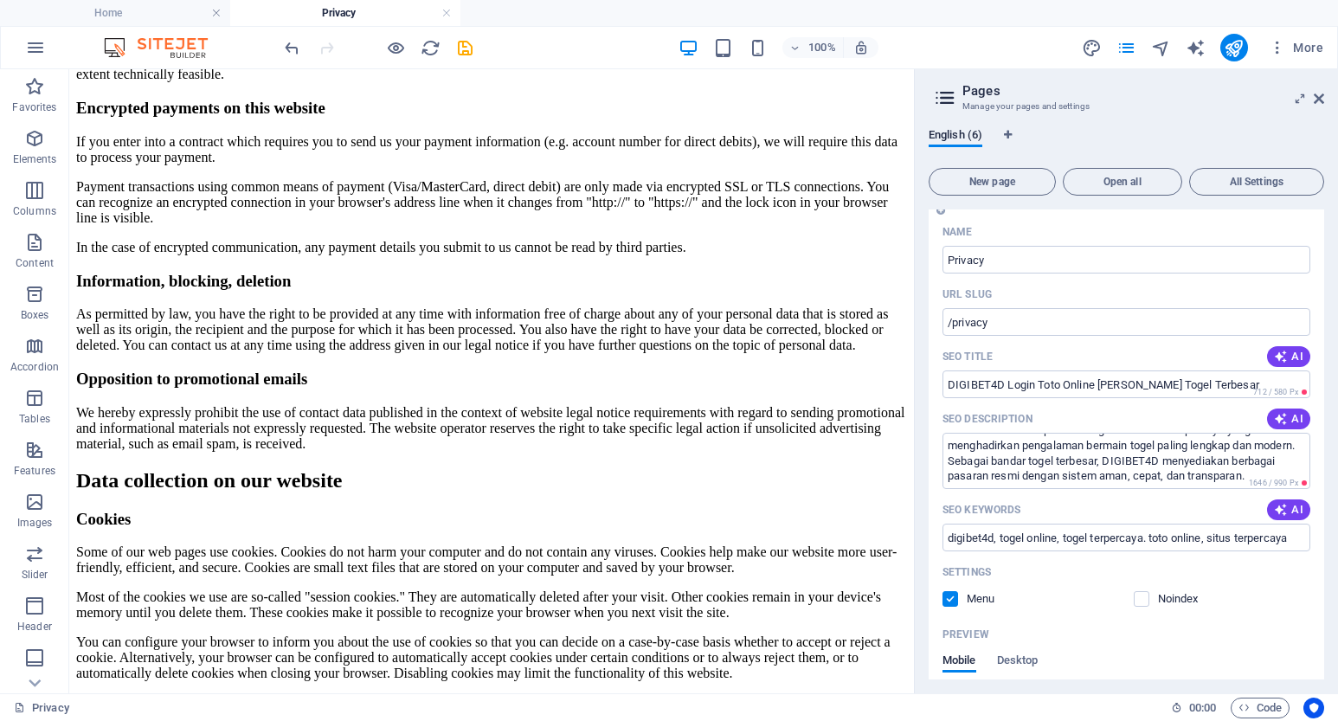
scroll to position [603, 0]
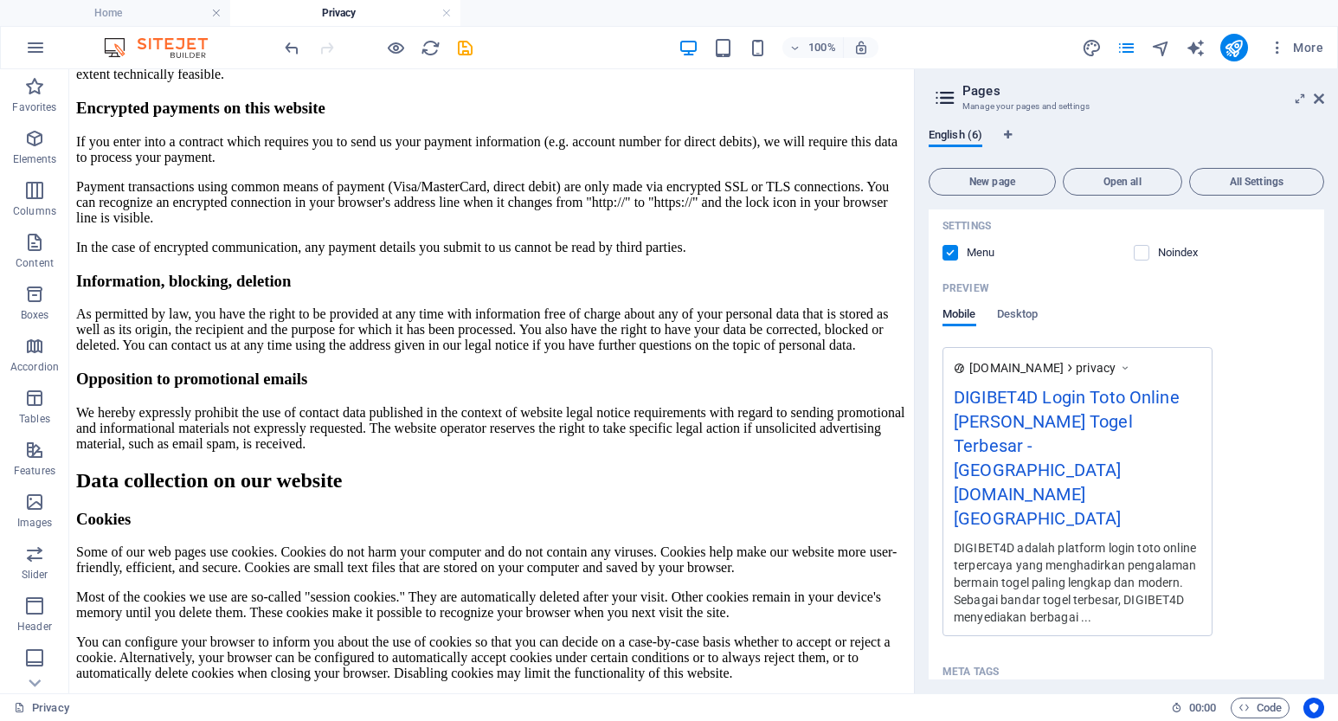
click at [1002, 685] on textarea "Meta tags ​" at bounding box center [1126, 713] width 368 height 56
paste textarea "<meta name="google-site-verification" content="i4C8Enj-C-TvwFK15txKJzKxrJavj9jT…"
click at [1249, 533] on body "itc-batambang.asia Home Privacy Favorites Elements Columns Content Boxes Accord…" at bounding box center [669, 360] width 1338 height 721
type textarea "<meta name="google-site-verification" content="i4C8Enj-C-TvwFK15txKJzKxrJavj9jT…"
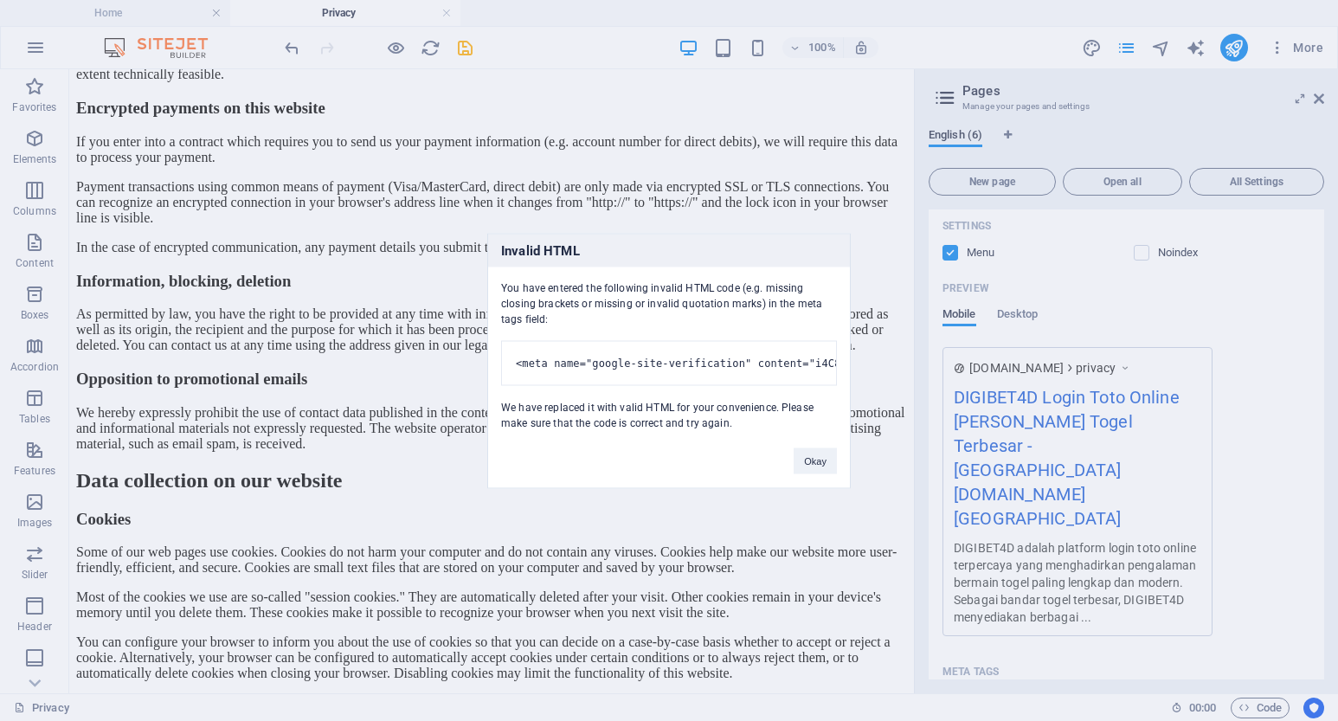
click at [804, 474] on div "Okay" at bounding box center [815, 452] width 69 height 44
click at [807, 472] on button "Okay" at bounding box center [815, 460] width 43 height 26
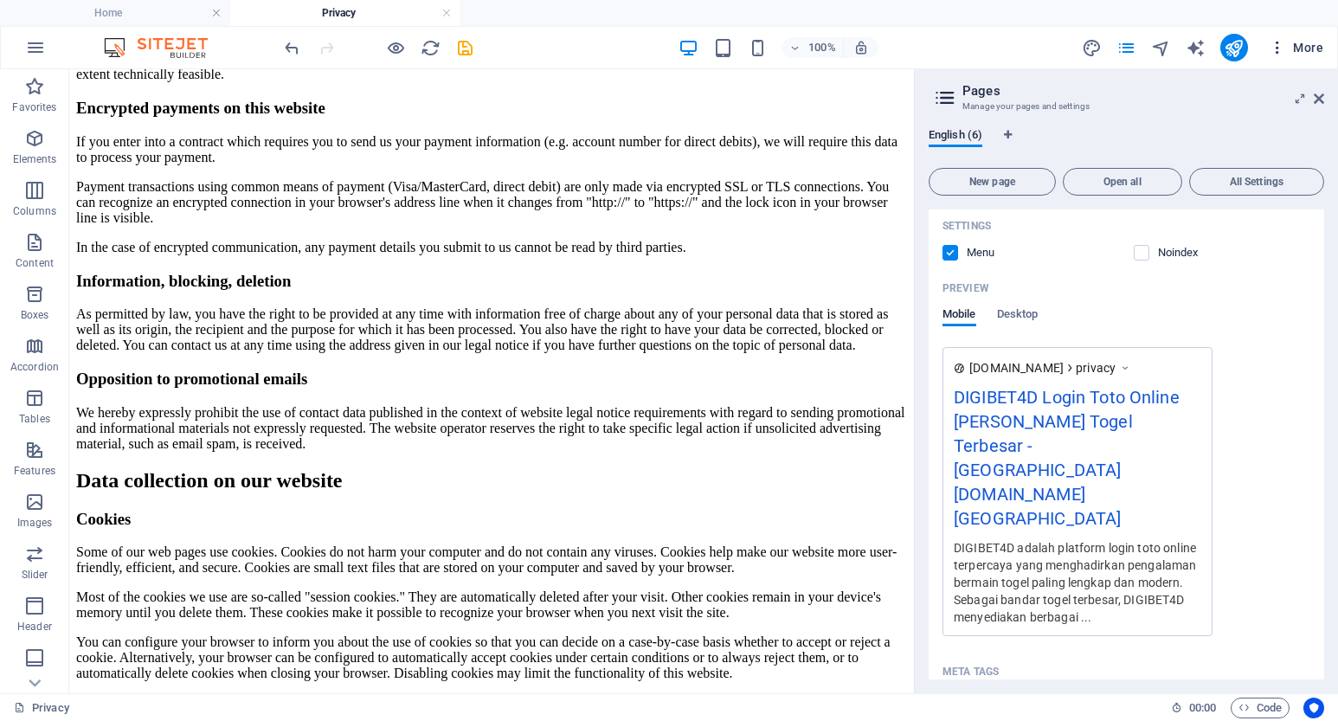
click at [1285, 47] on icon "button" at bounding box center [1277, 47] width 17 height 17
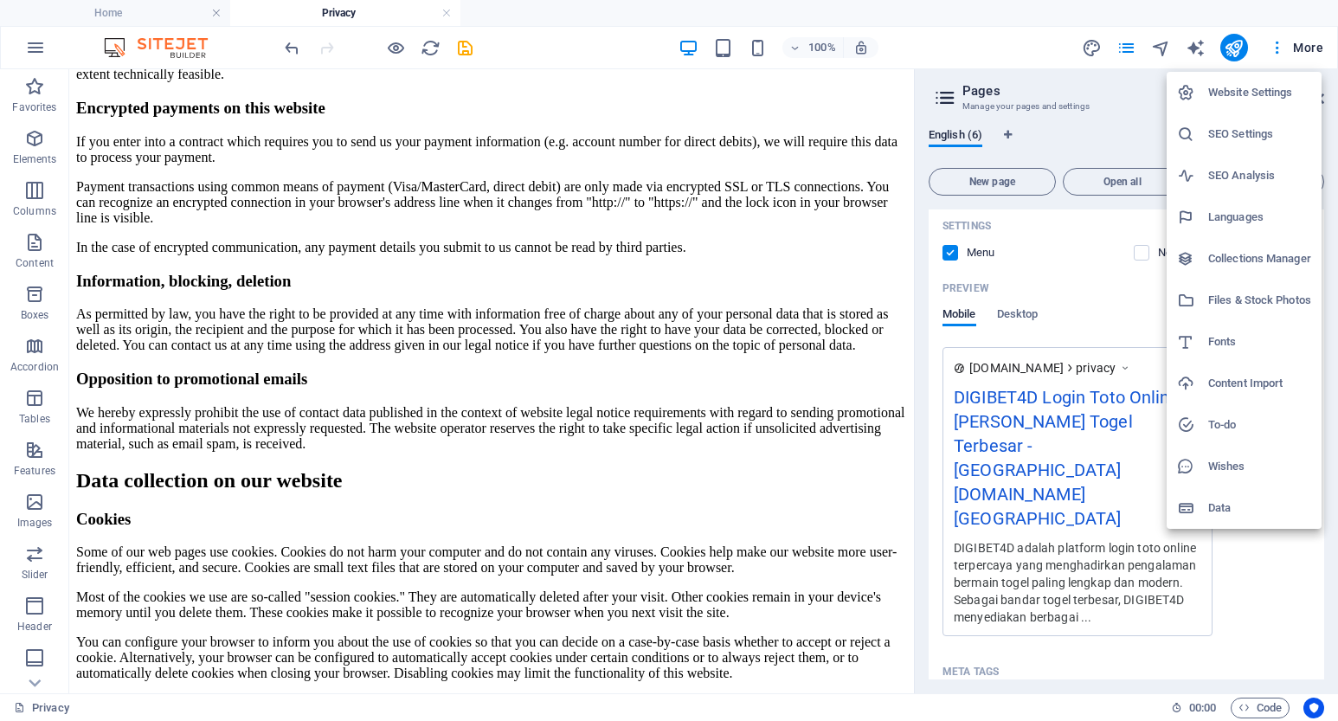
click at [1234, 90] on h6 "Website Settings" at bounding box center [1259, 92] width 103 height 21
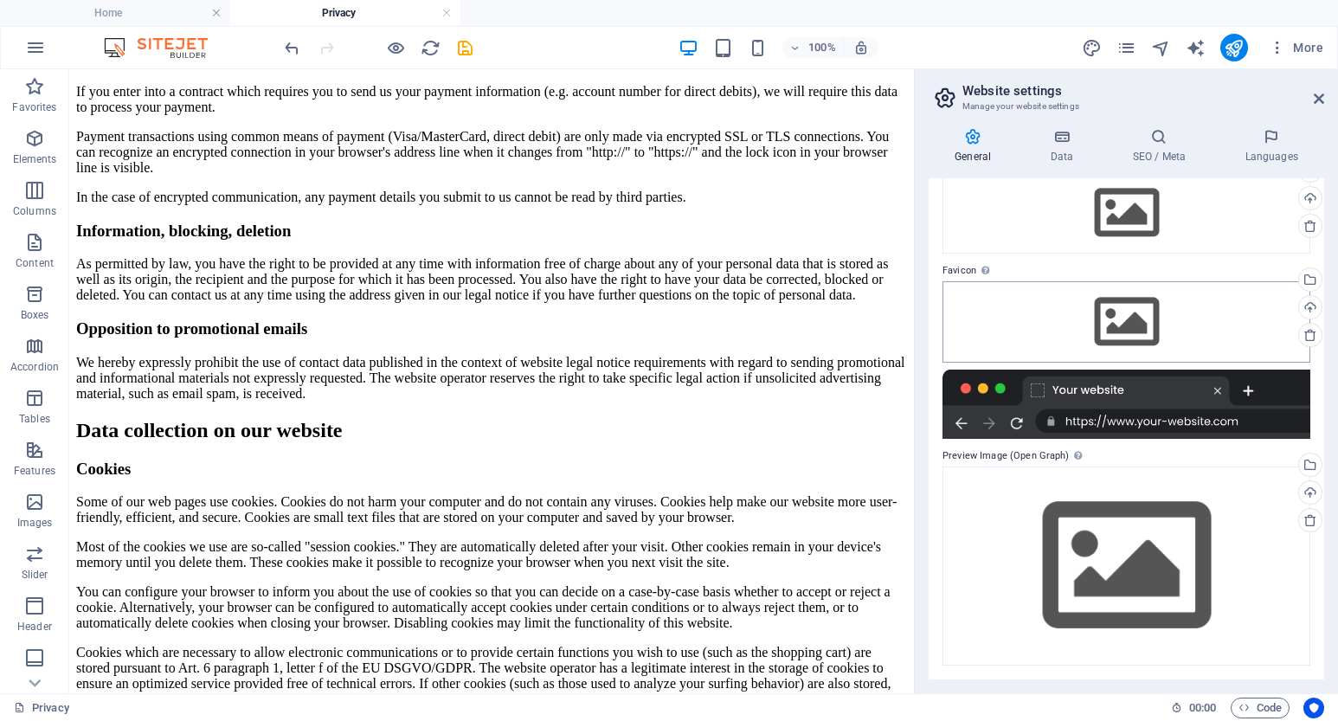
scroll to position [0, 0]
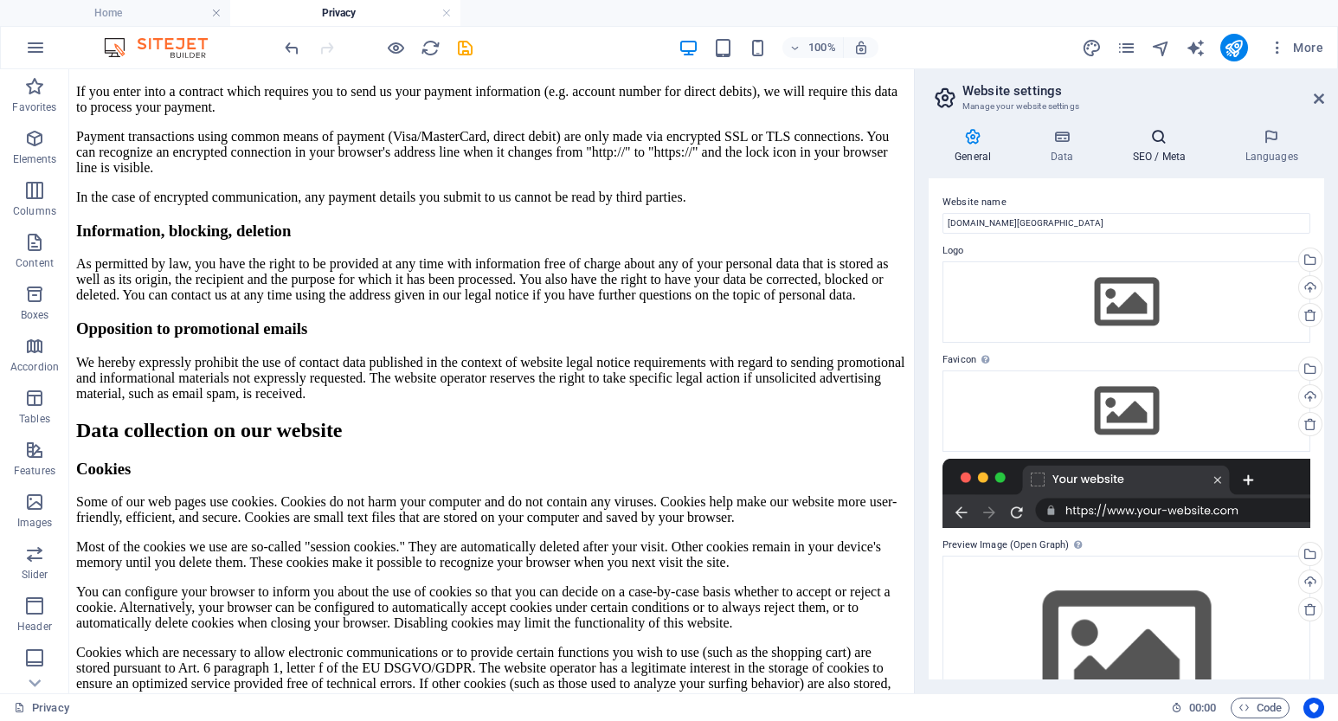
click at [1153, 150] on h4 "SEO / Meta" at bounding box center [1162, 146] width 113 height 36
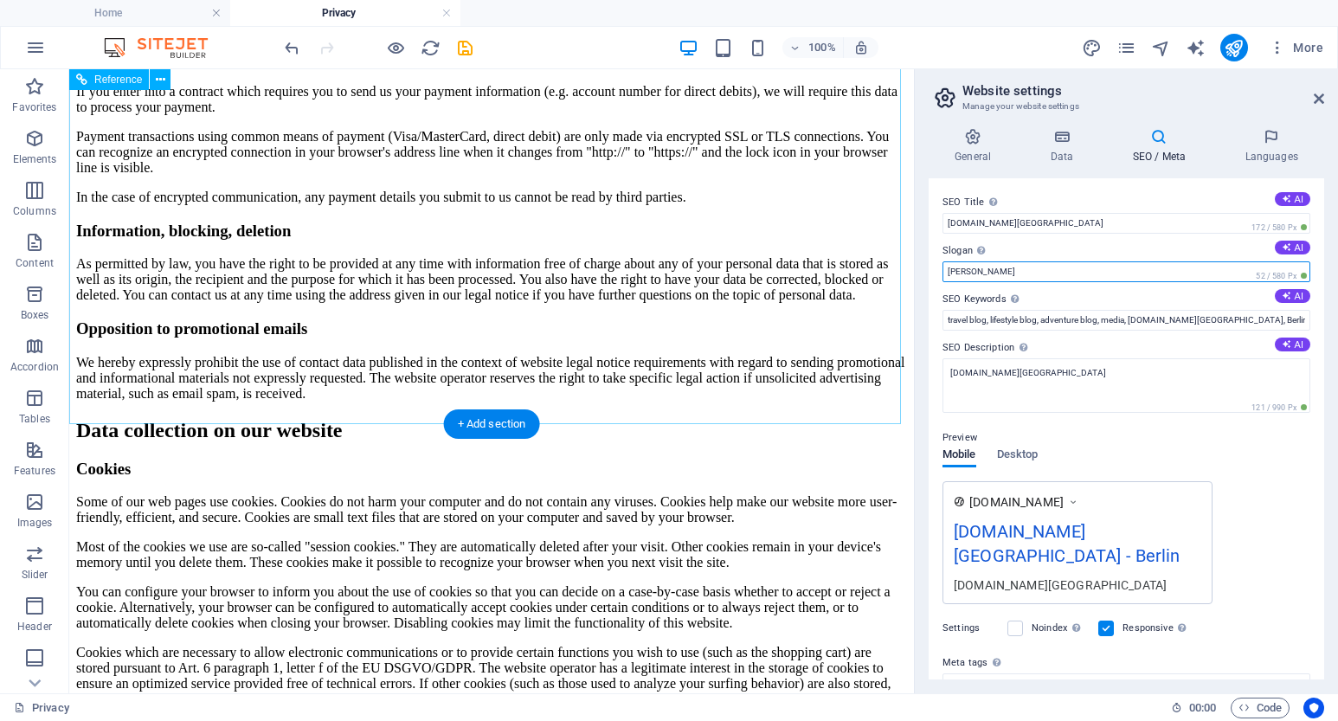
drag, startPoint x: 1094, startPoint y: 340, endPoint x: 893, endPoint y: 273, distance: 211.5
click at [1040, 271] on input "Berlin" at bounding box center [1126, 271] width 368 height 21
type input "B"
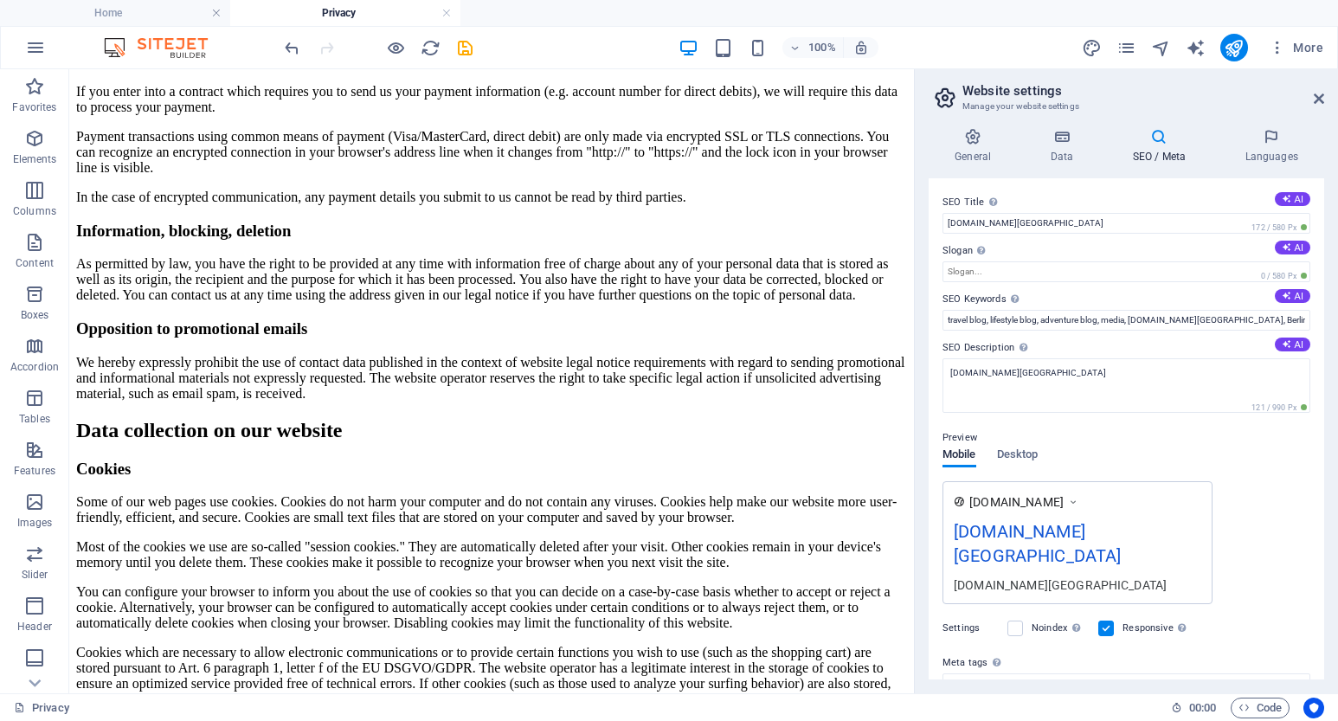
click at [1297, 352] on label "SEO Description Describe the contents of your website - this is crucial for sea…" at bounding box center [1126, 348] width 368 height 21
click at [1297, 358] on textarea "[DOMAIN_NAME]" at bounding box center [1126, 385] width 368 height 55
click at [1289, 342] on button "AI" at bounding box center [1292, 345] width 35 height 14
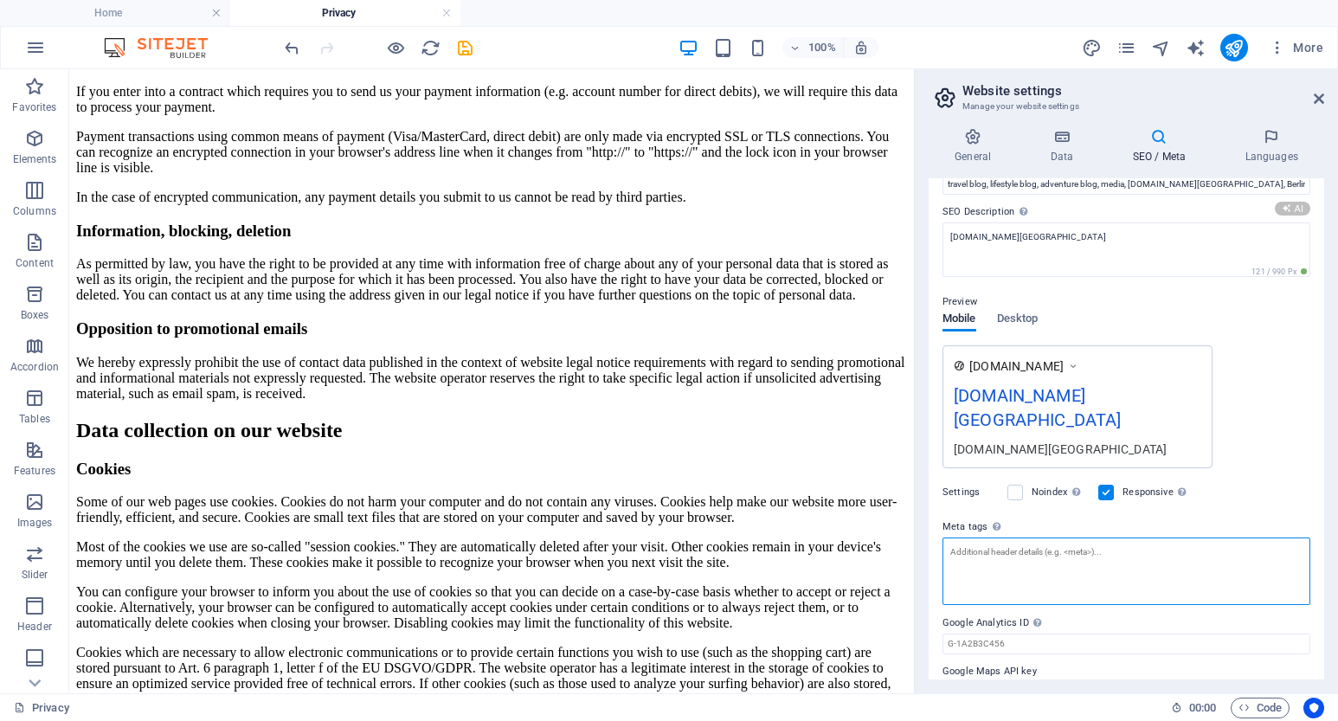
click at [996, 543] on textarea "Meta tags Enter HTML code here that will be placed inside the tags of your webs…" at bounding box center [1126, 571] width 368 height 68
paste textarea "<meta name="google-site-verification" content="i4C8Enj-C-TvwFK15txKJzKxrJavj9jT…"
type textarea "<meta name="google-site-verification" content="i4C8Enj-C-TvwFK15txKJzKxrJavj9jT…"
type textarea "Discover tranquility amidst chaos, explore global ice cream delights, and learn…"
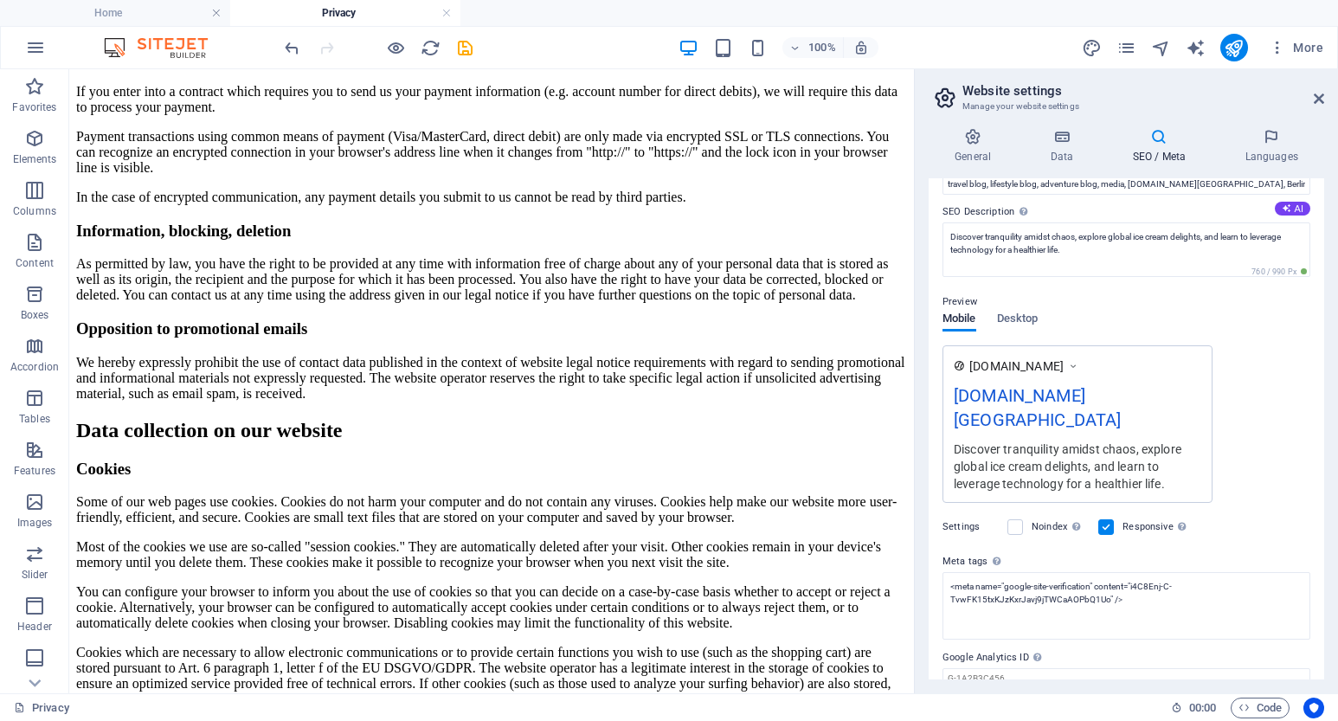
type textarea "<meta name="google-site-verification" content="i4C8Enj-C-TvwFK15txKJzKxrJavj9jT…"
click at [1240, 514] on body "itc-batambang.asia Home Privacy Favorites Elements Columns Content Boxes Accord…" at bounding box center [669, 360] width 1338 height 721
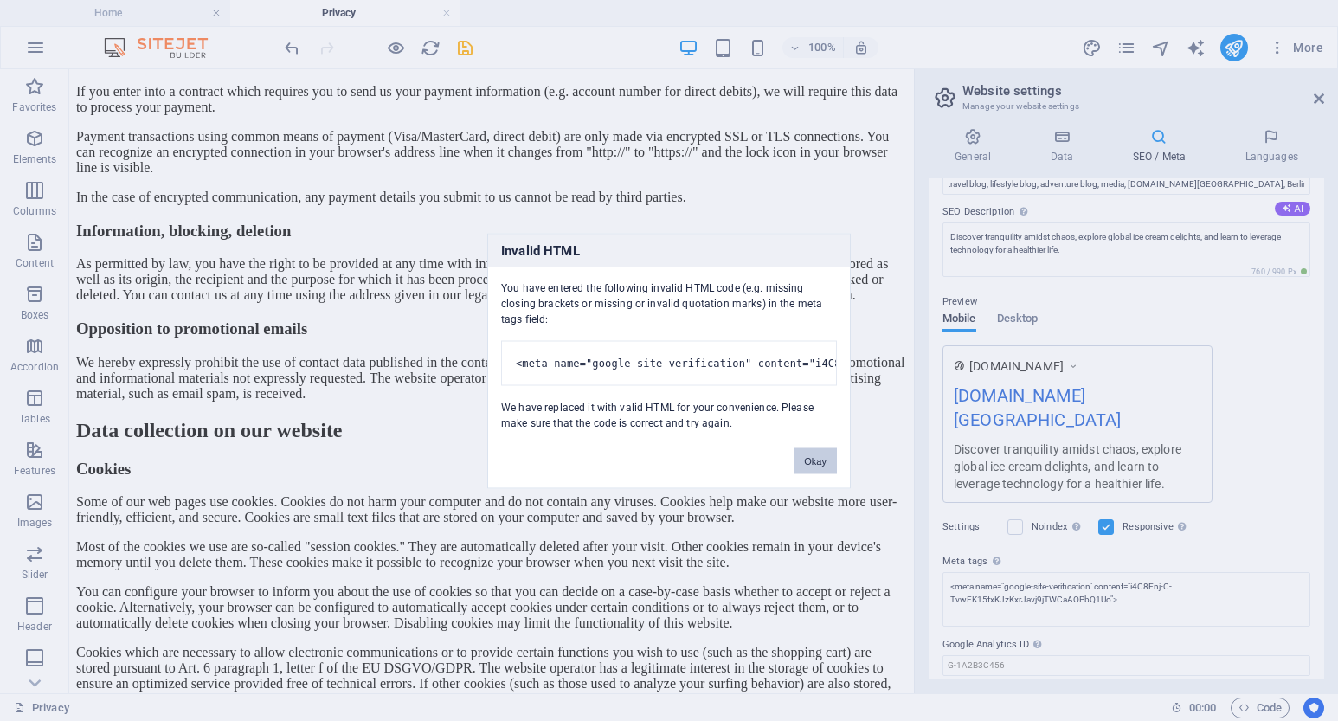
click at [812, 461] on button "Okay" at bounding box center [815, 460] width 43 height 26
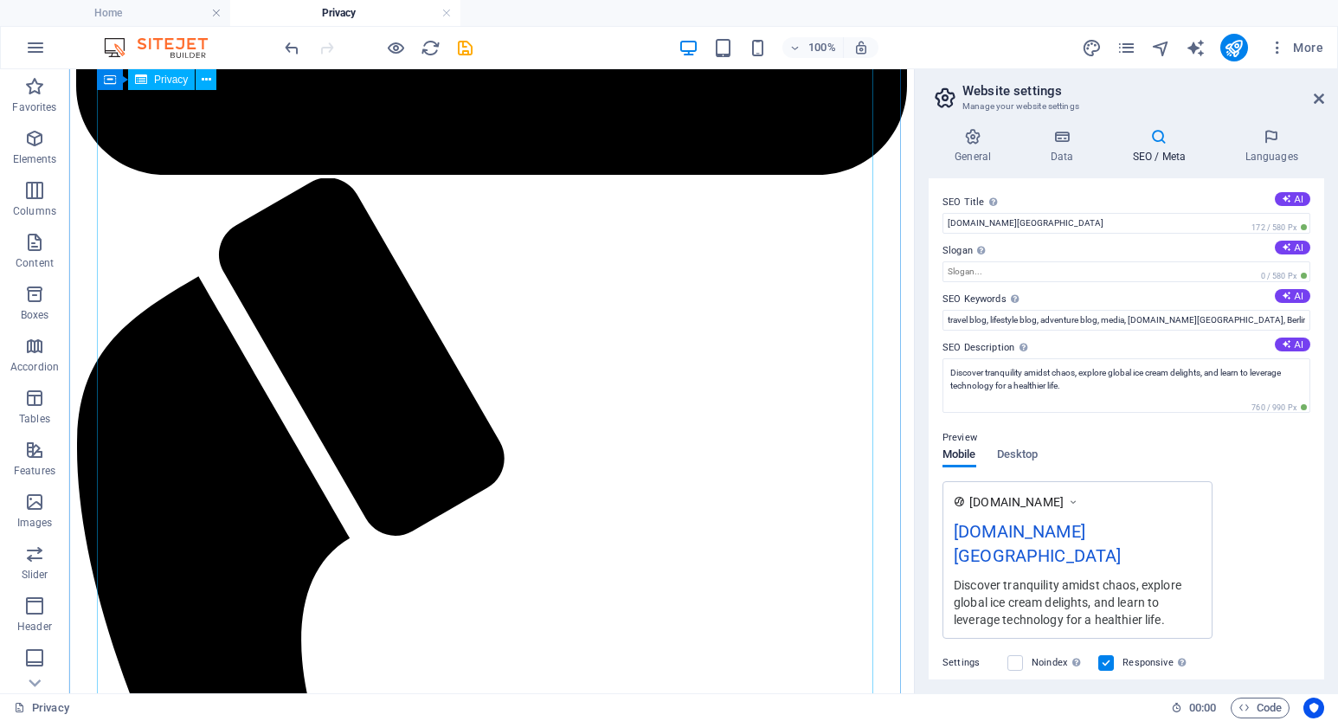
scroll to position [3184, 0]
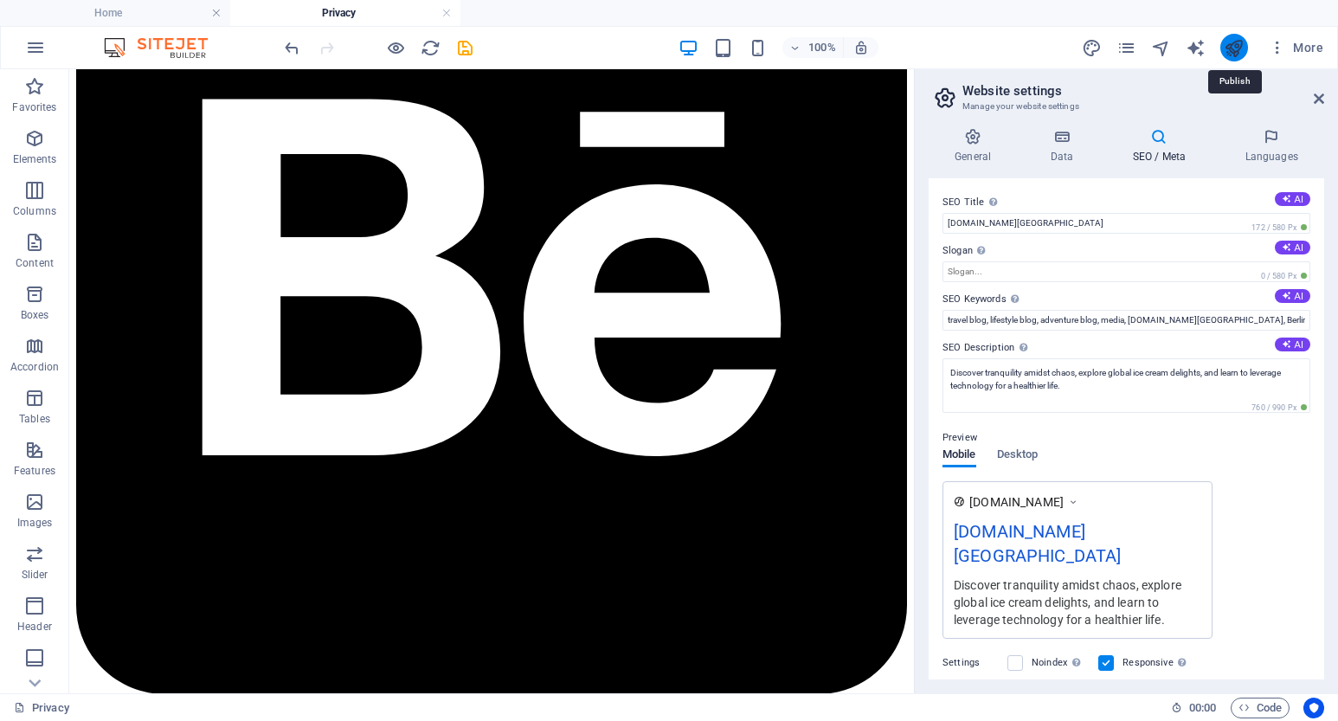
click at [1233, 48] on icon "publish" at bounding box center [1234, 48] width 20 height 20
